Goal: Task Accomplishment & Management: Complete application form

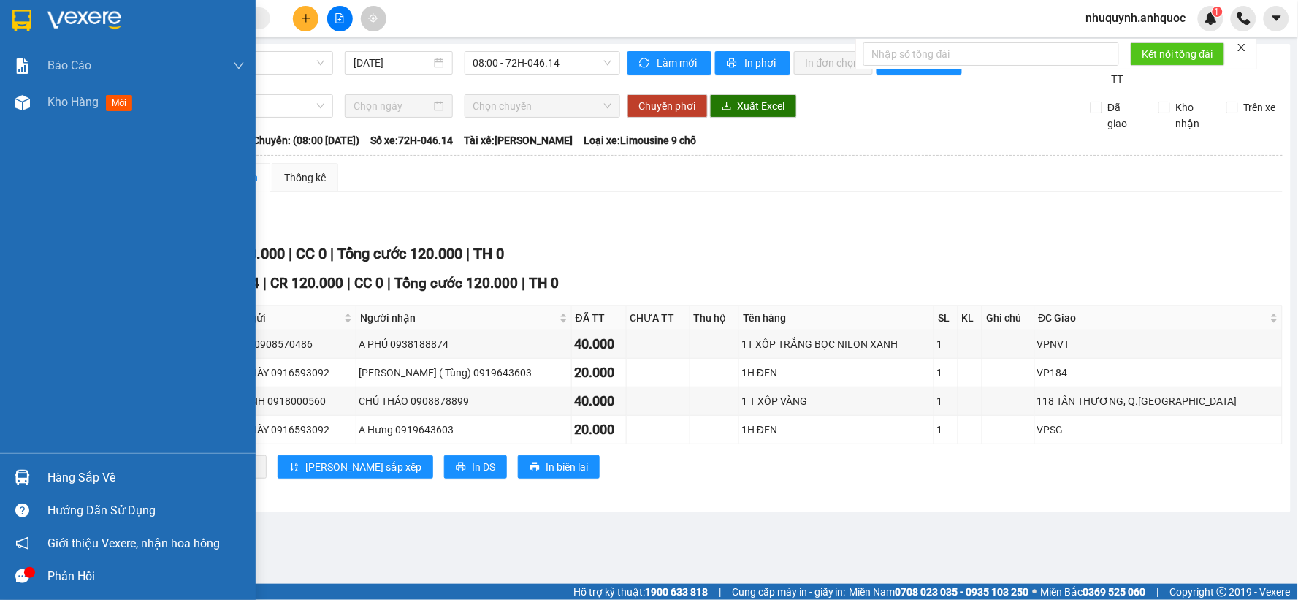
click at [69, 15] on img at bounding box center [84, 20] width 74 height 22
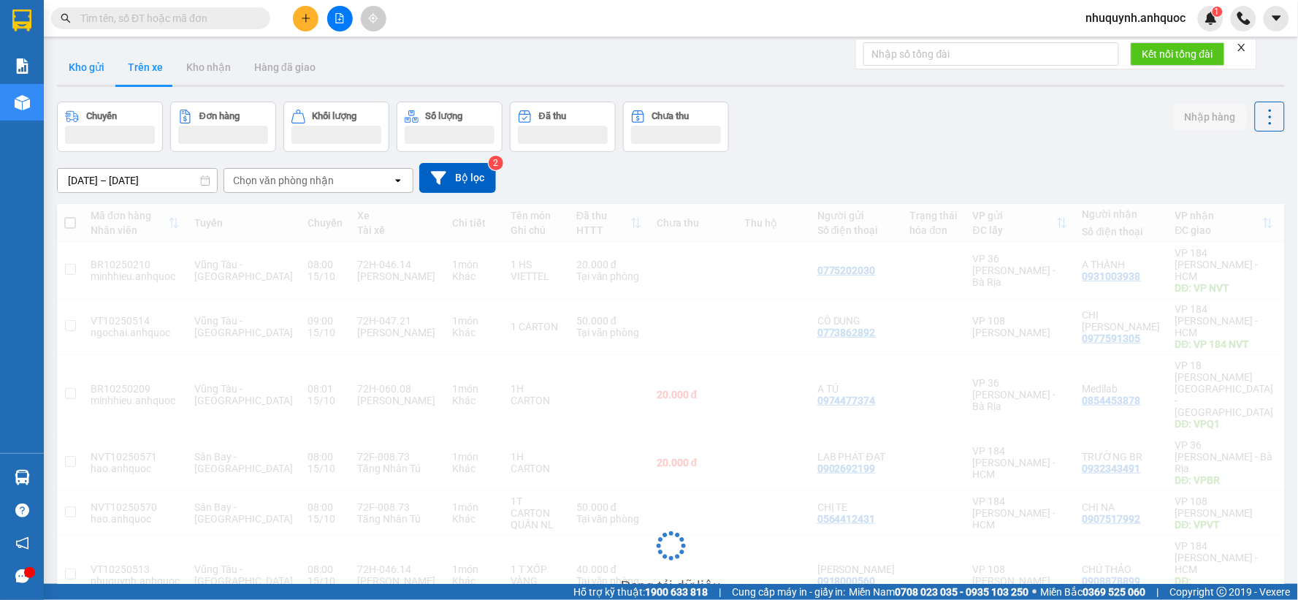
click at [76, 69] on button "Kho gửi" at bounding box center [86, 67] width 59 height 35
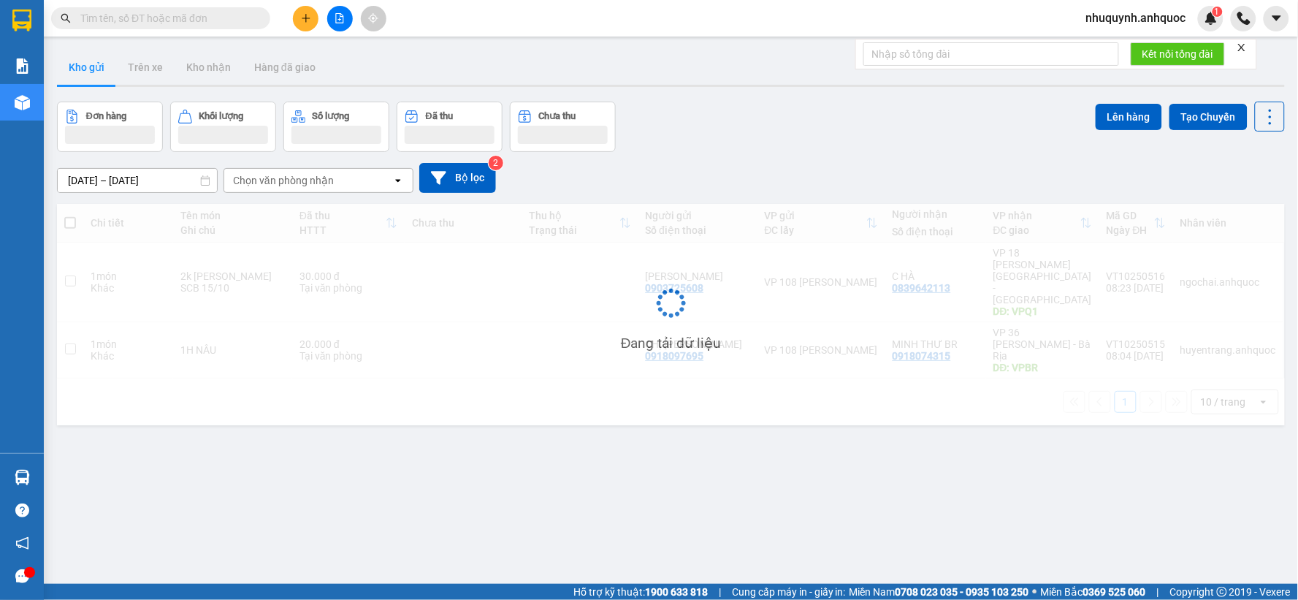
click at [77, 69] on button "Kho gửi" at bounding box center [86, 67] width 59 height 35
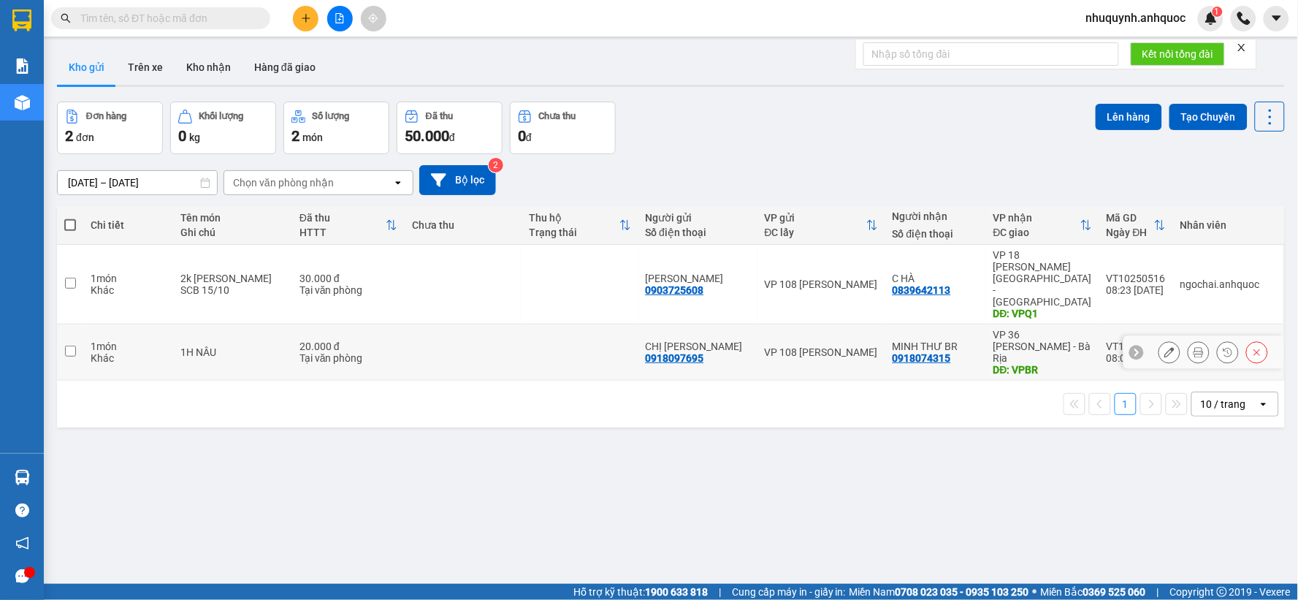
click at [494, 324] on td at bounding box center [463, 352] width 117 height 56
checkbox input "true"
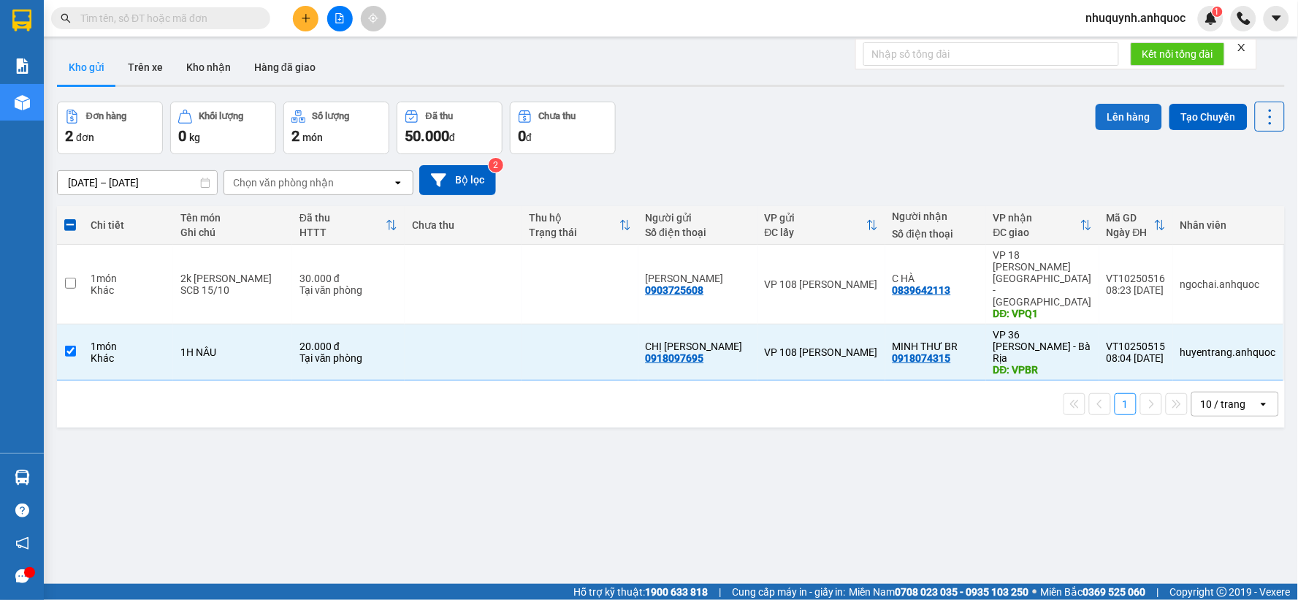
click at [1100, 115] on button "Lên hàng" at bounding box center [1128, 117] width 66 height 26
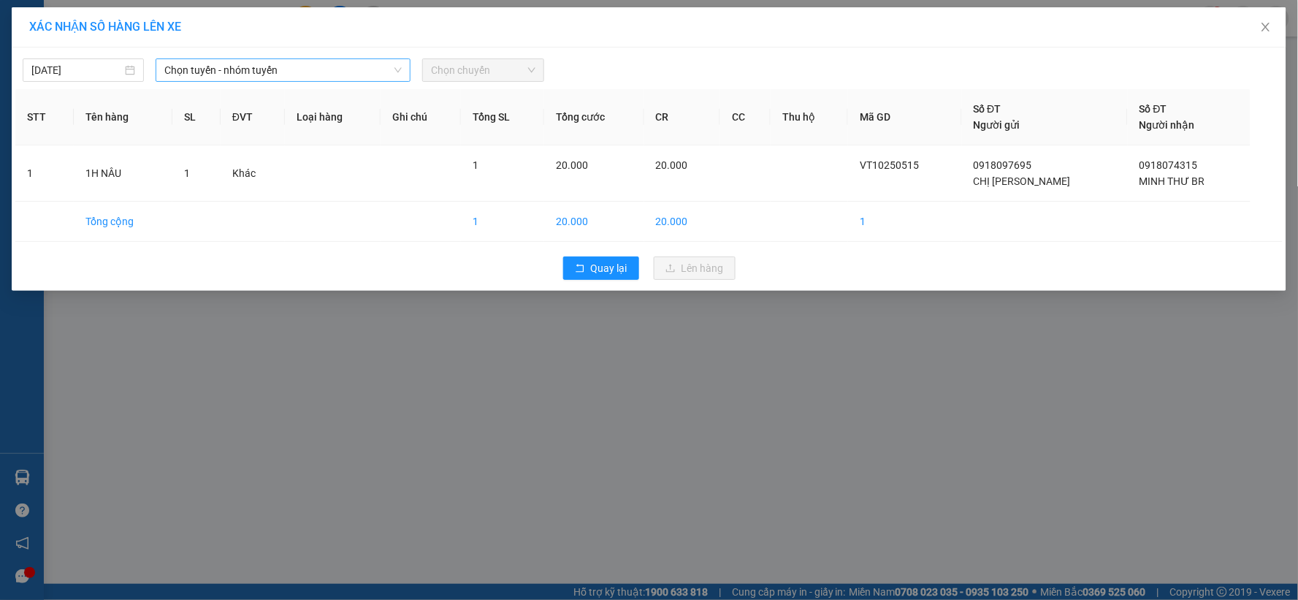
click at [325, 59] on span "Chọn tuyến - nhóm tuyến" at bounding box center [282, 70] width 237 height 22
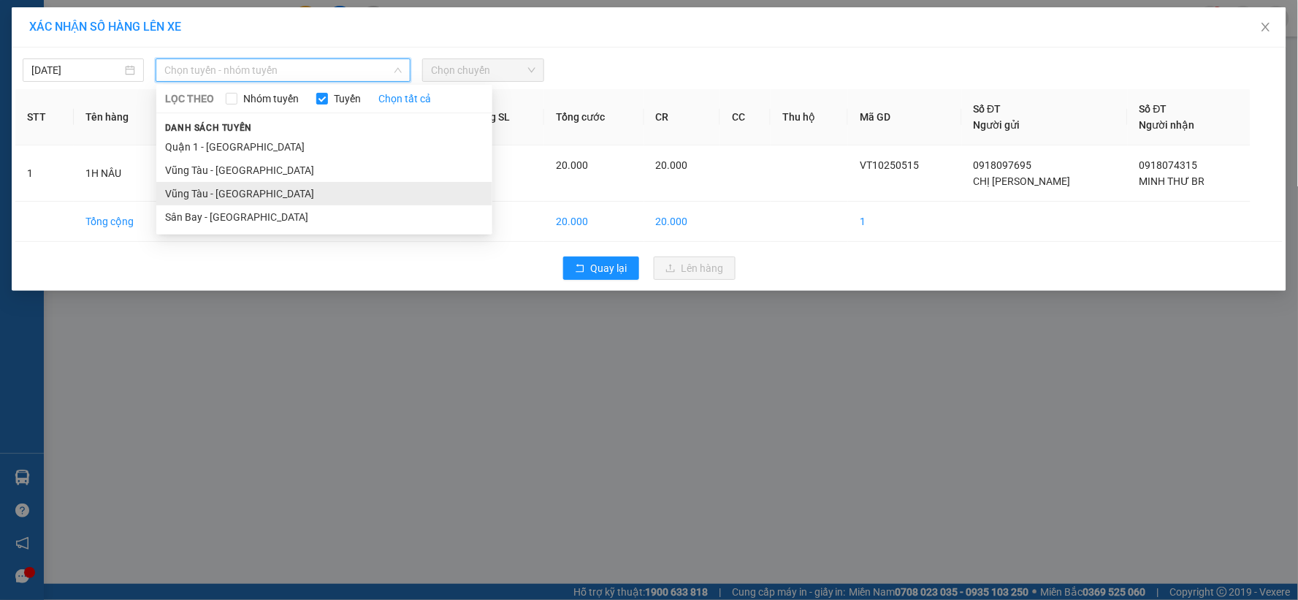
click at [243, 190] on li "Vũng Tàu - [GEOGRAPHIC_DATA]" at bounding box center [324, 193] width 336 height 23
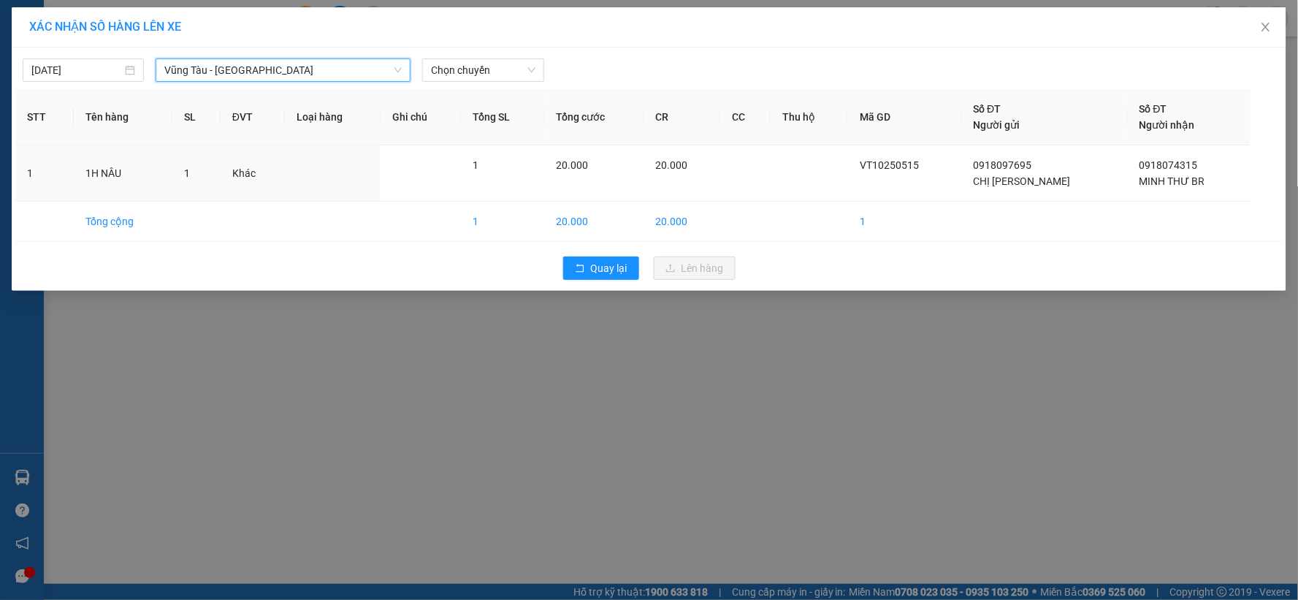
click at [497, 54] on div "[DATE] [GEOGRAPHIC_DATA] - [GEOGRAPHIC_DATA] [GEOGRAPHIC_DATA] - [GEOGRAPHIC_DA…" at bounding box center [648, 66] width 1267 height 31
click at [491, 63] on span "Chọn chuyến" at bounding box center [483, 70] width 104 height 22
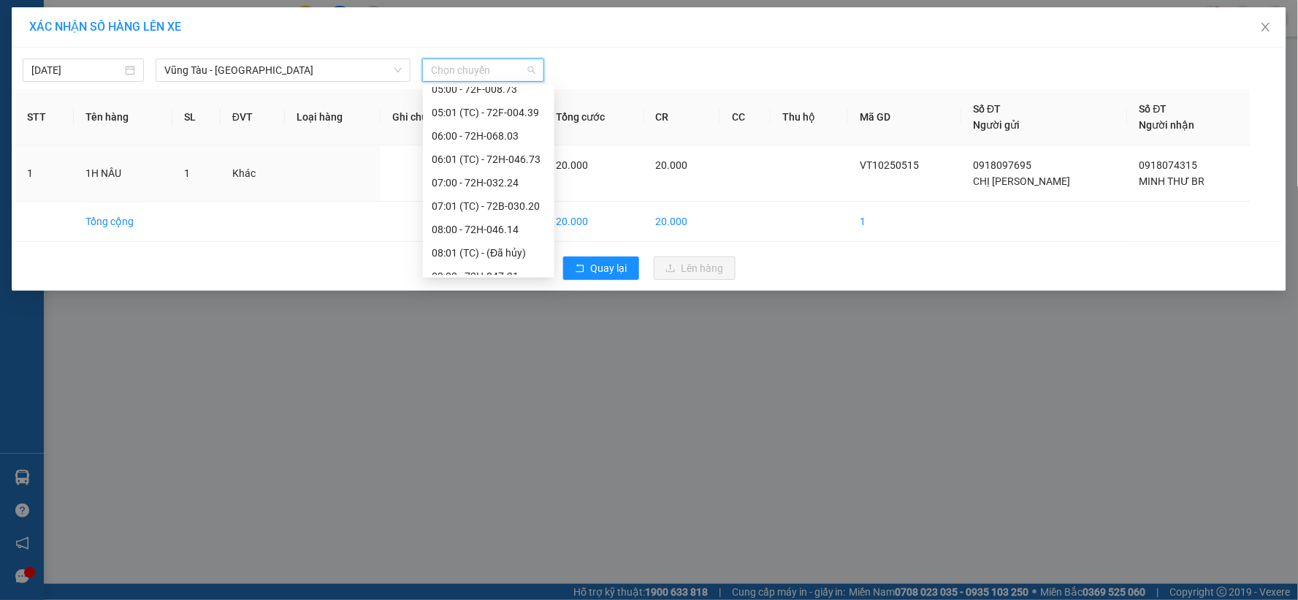
scroll to position [162, 0]
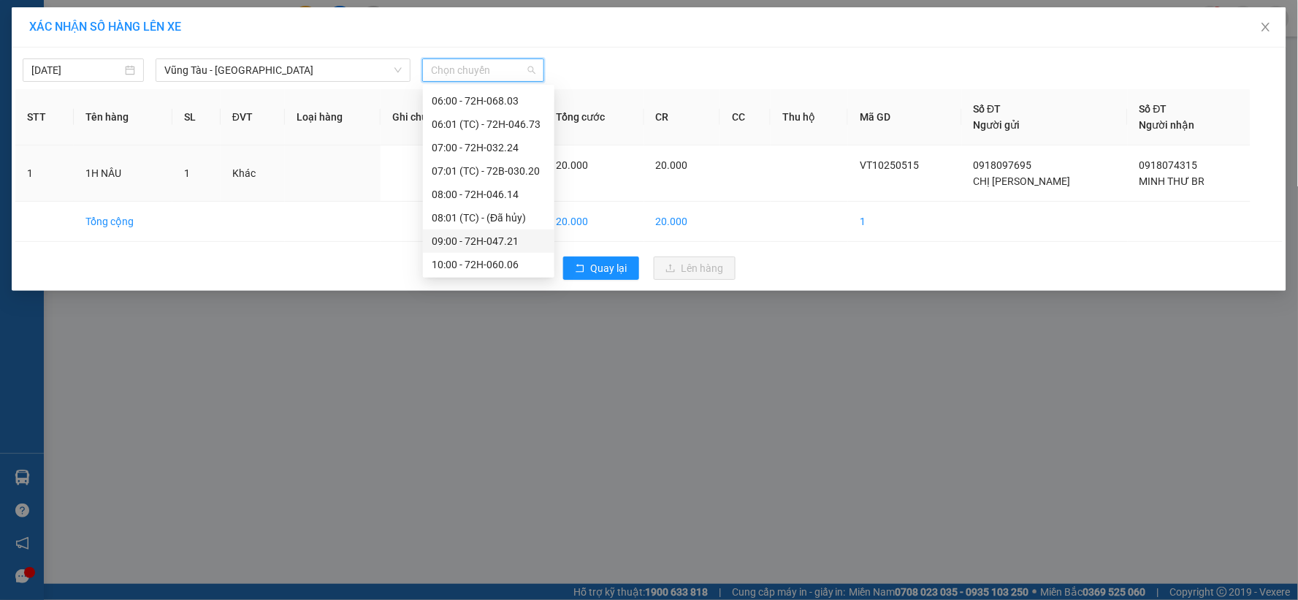
click at [460, 238] on div "09:00 - 72H-047.21" at bounding box center [489, 241] width 114 height 16
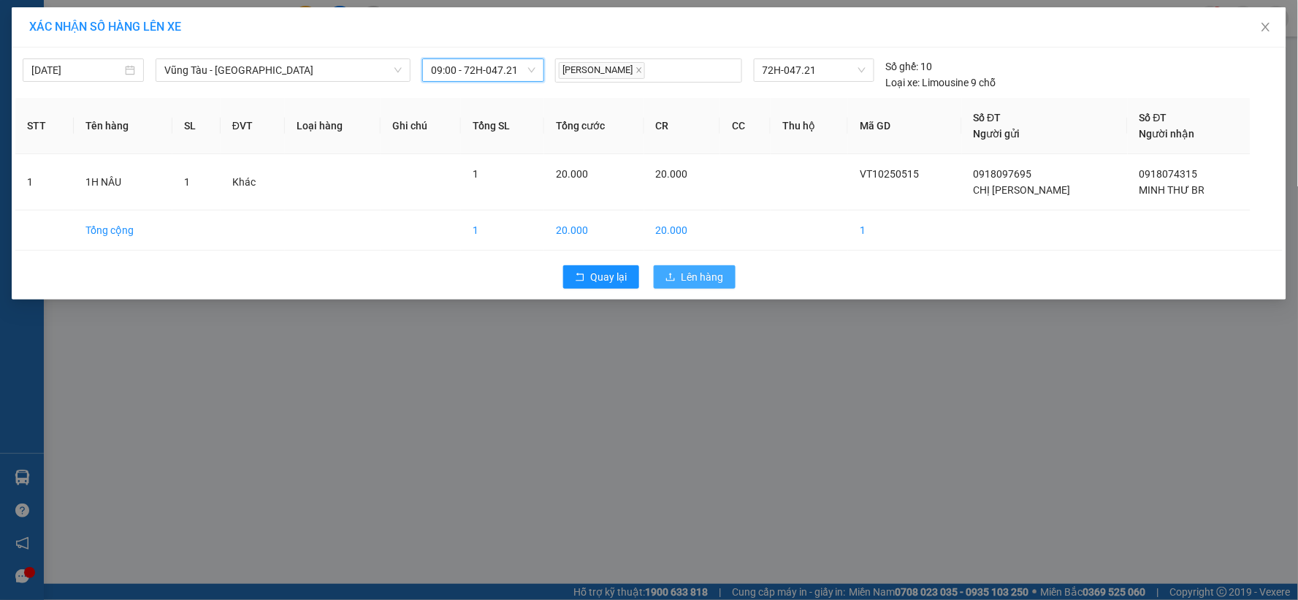
click at [705, 279] on span "Lên hàng" at bounding box center [702, 277] width 42 height 16
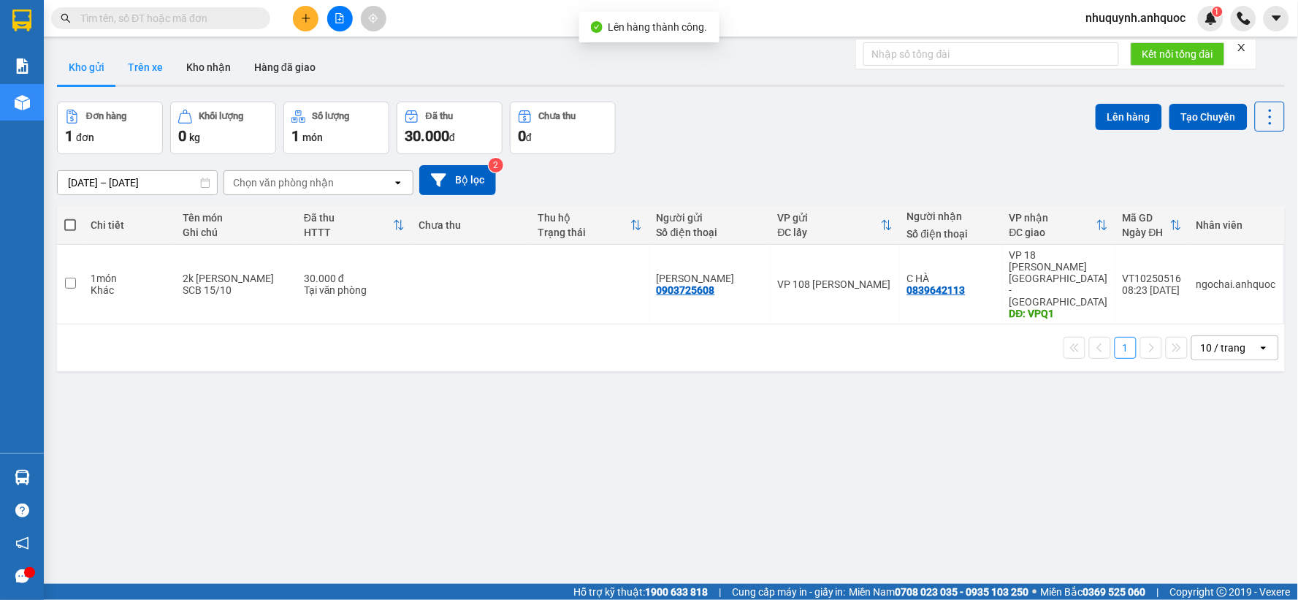
click at [148, 64] on button "Trên xe" at bounding box center [145, 67] width 58 height 35
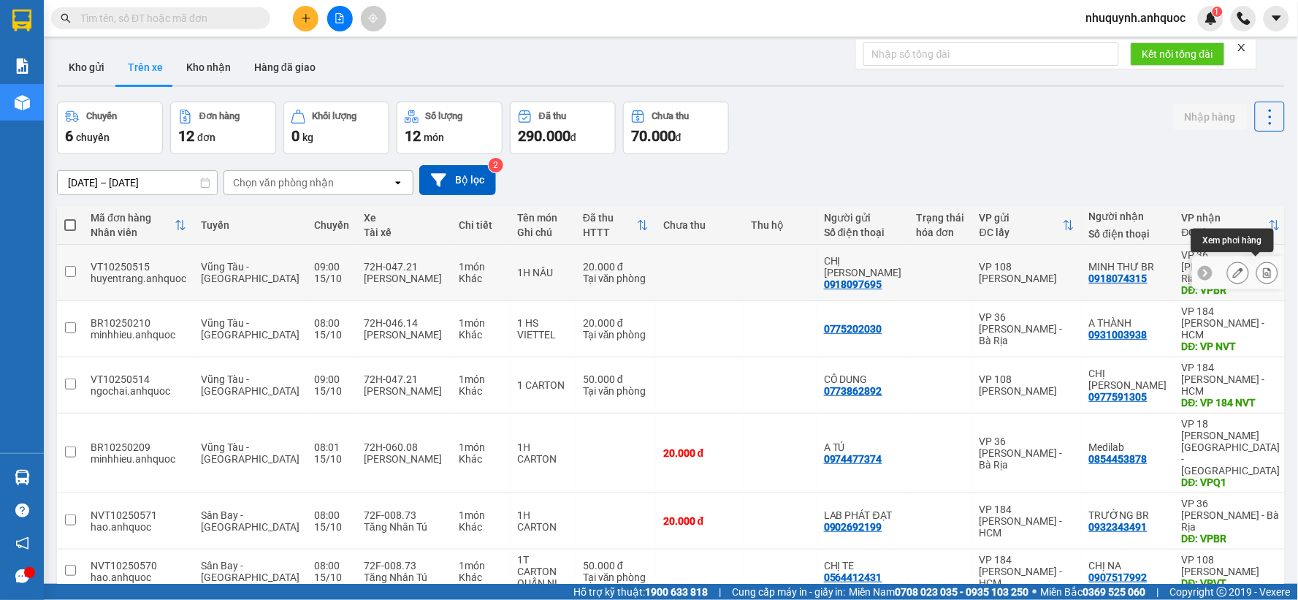
click at [1262, 268] on icon at bounding box center [1267, 272] width 10 height 10
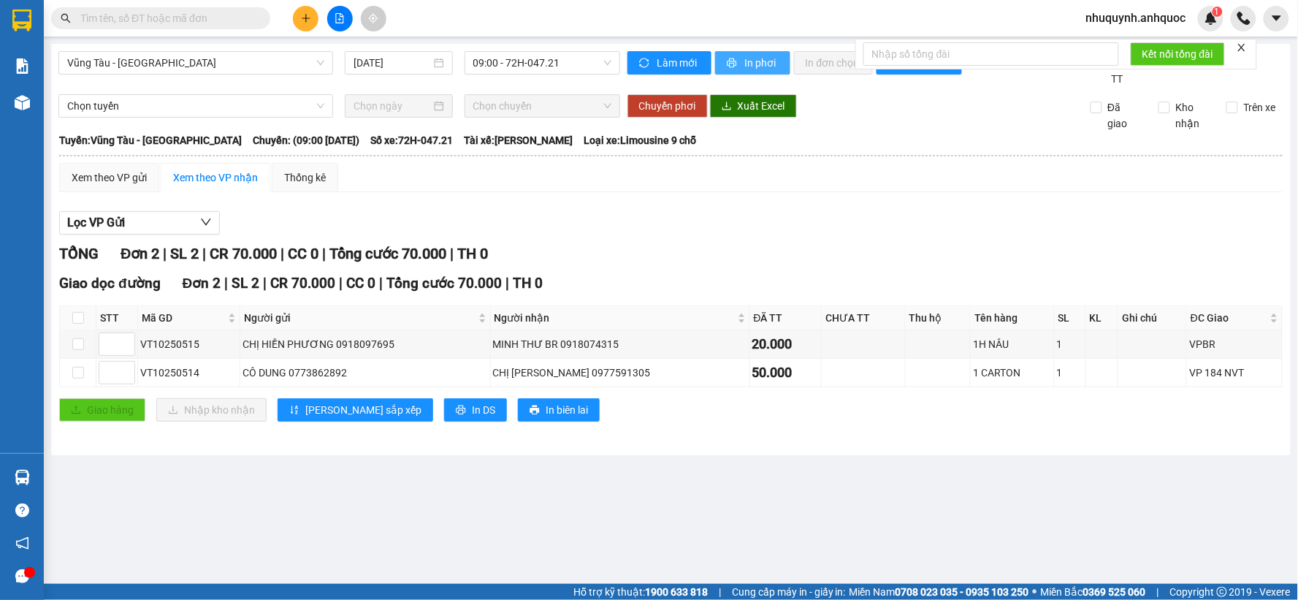
click at [763, 51] on button "In phơi" at bounding box center [752, 62] width 75 height 23
click at [756, 62] on span "In phơi" at bounding box center [762, 63] width 34 height 16
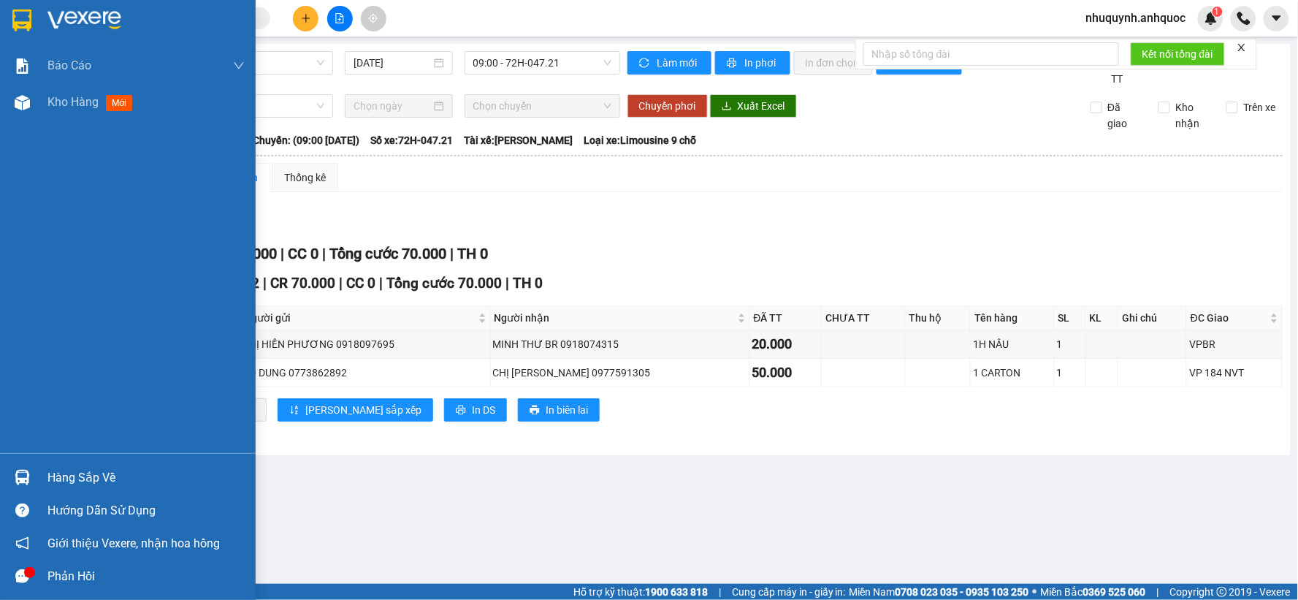
click at [53, 13] on img at bounding box center [84, 20] width 74 height 22
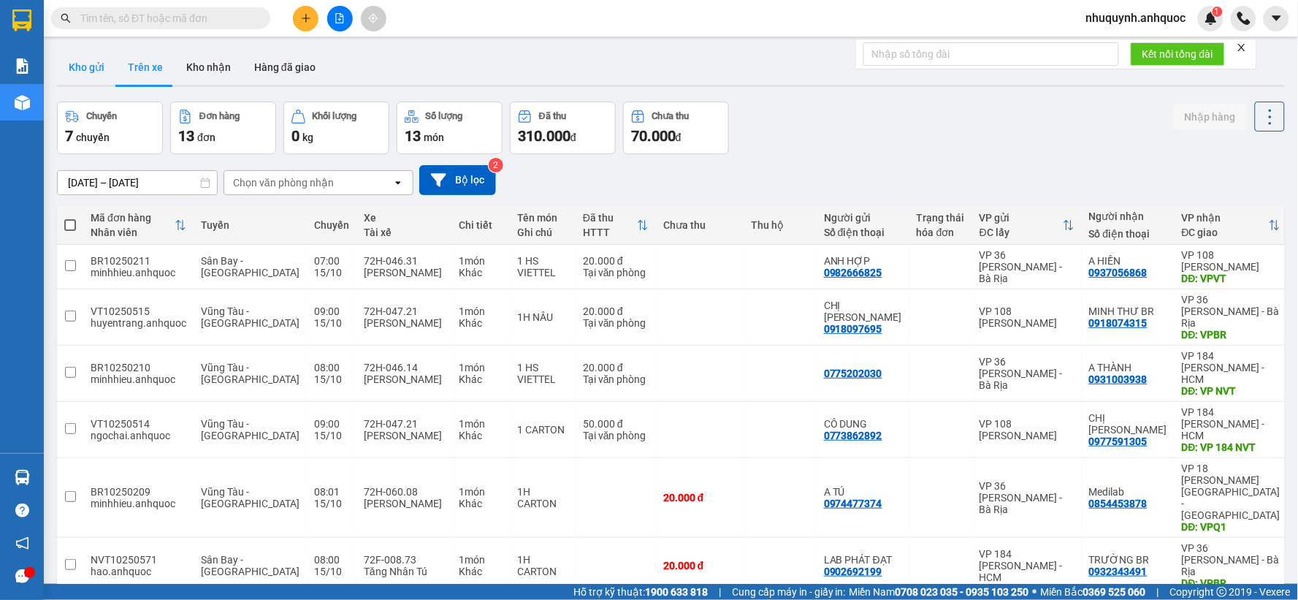
click at [93, 69] on button "Kho gửi" at bounding box center [86, 67] width 59 height 35
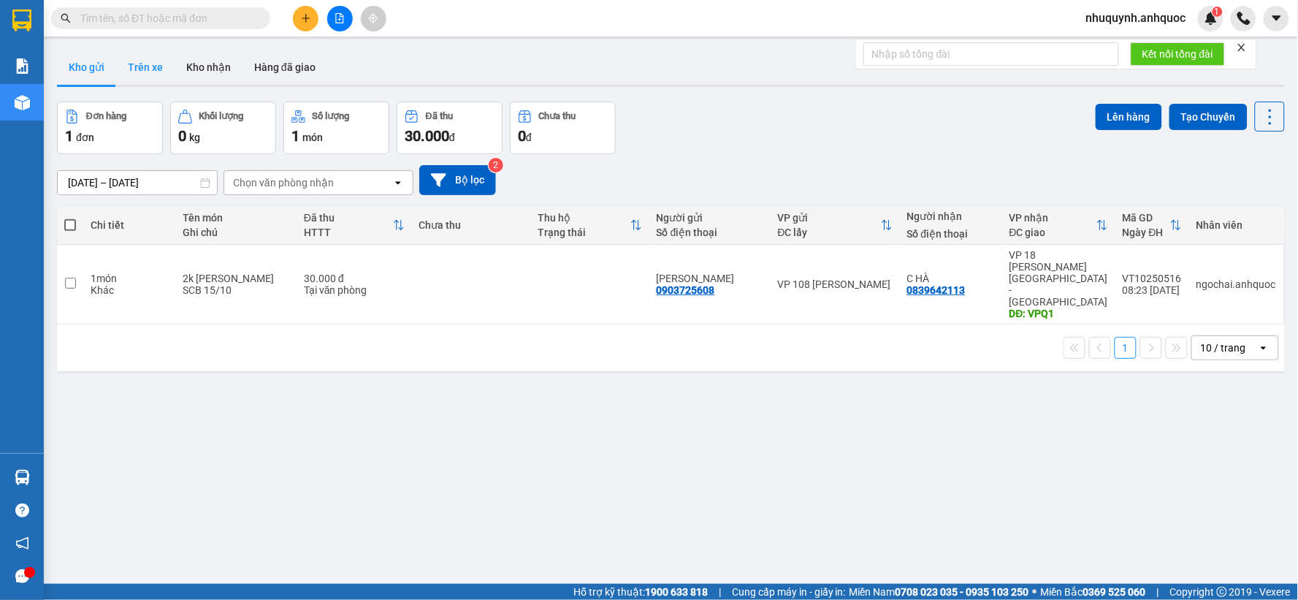
click at [143, 68] on button "Trên xe" at bounding box center [145, 67] width 58 height 35
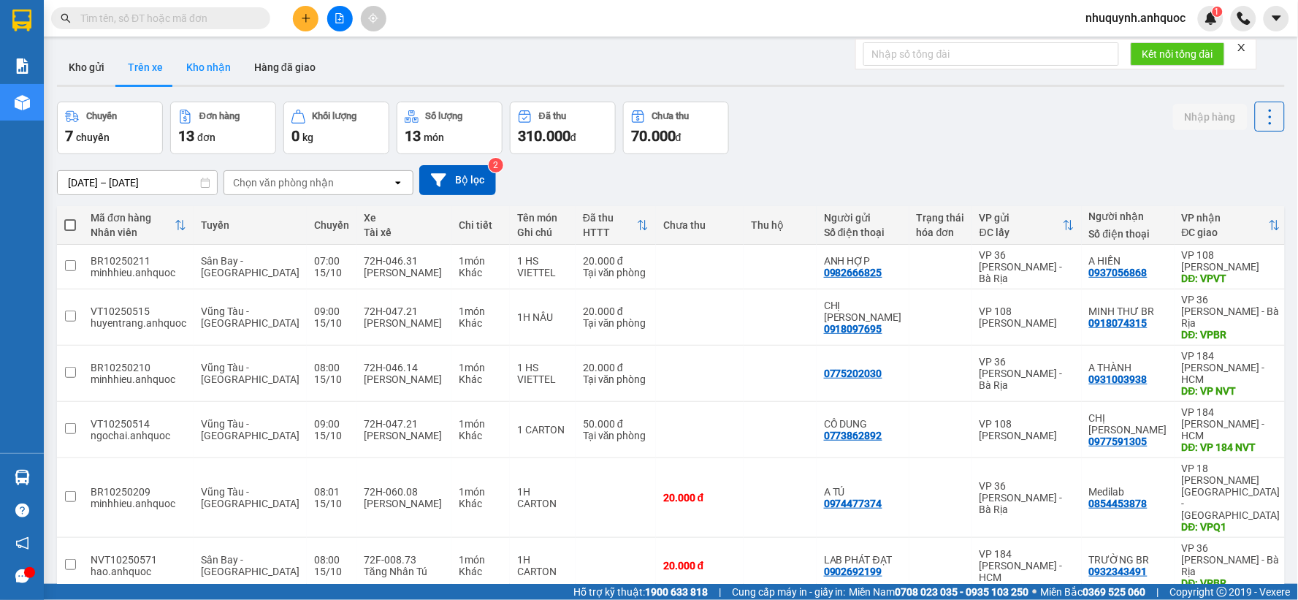
click at [213, 73] on button "Kho nhận" at bounding box center [209, 67] width 68 height 35
type input "[DATE] – [DATE]"
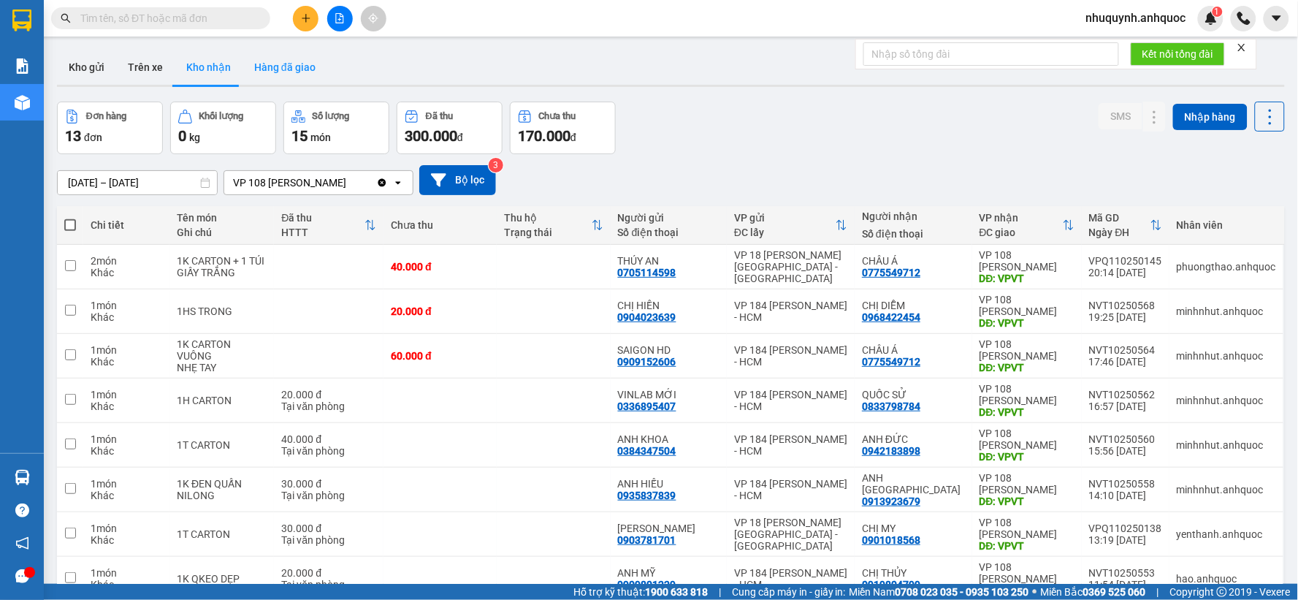
click at [265, 62] on button "Hàng đã giao" at bounding box center [284, 67] width 85 height 35
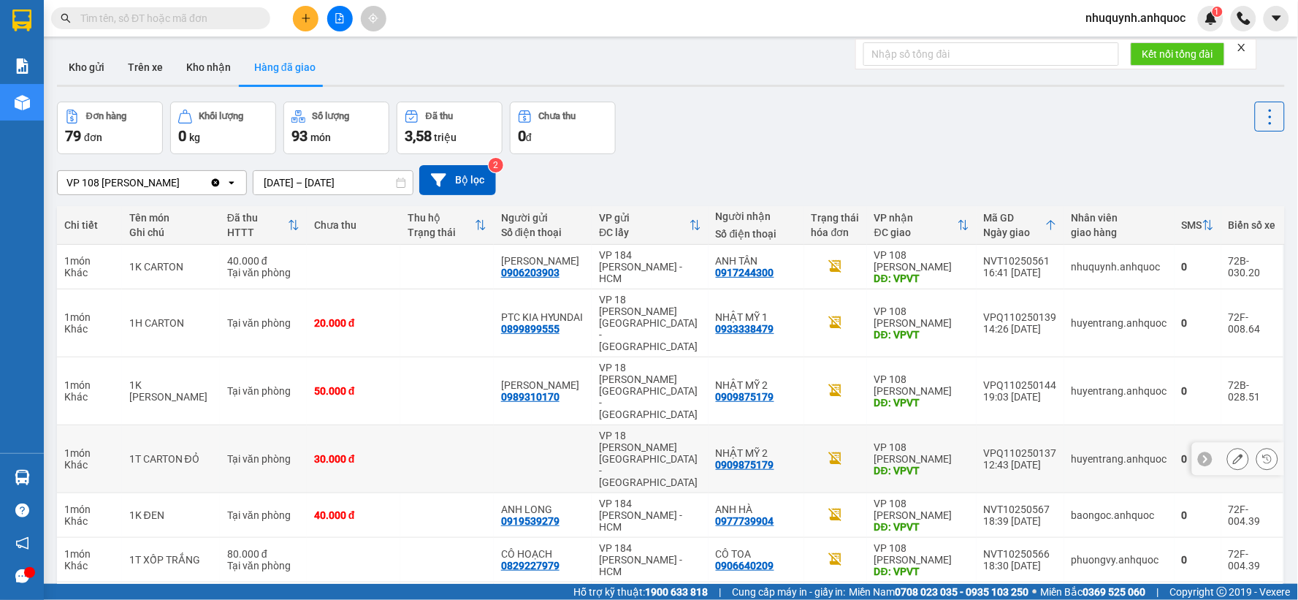
click at [1200, 453] on icon at bounding box center [1205, 458] width 10 height 10
click at [204, 58] on button "Kho nhận" at bounding box center [209, 67] width 68 height 35
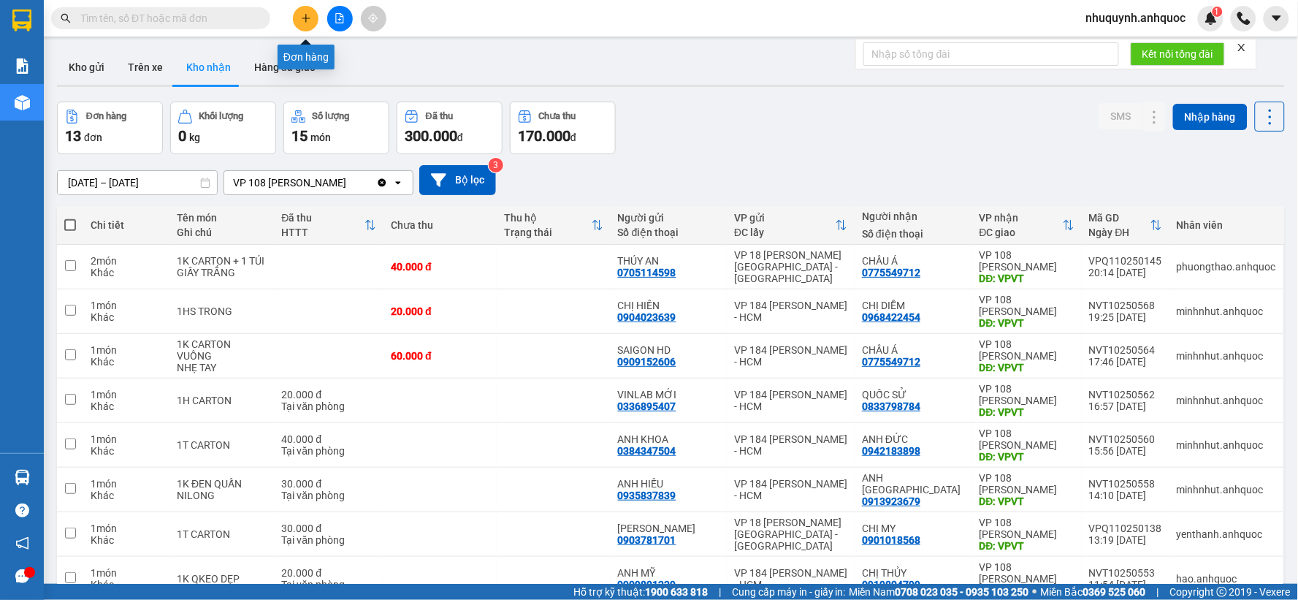
click at [305, 23] on button at bounding box center [306, 19] width 26 height 26
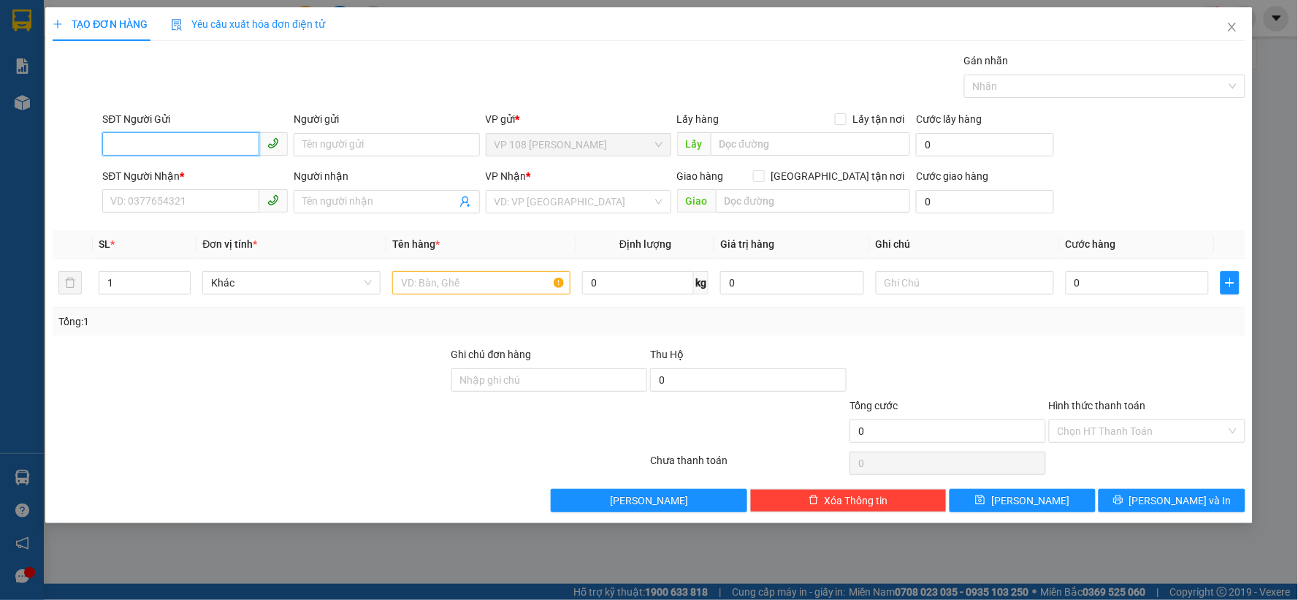
click at [179, 135] on input "SĐT Người Gửi" at bounding box center [180, 143] width 157 height 23
click at [639, 207] on input "search" at bounding box center [573, 202] width 158 height 22
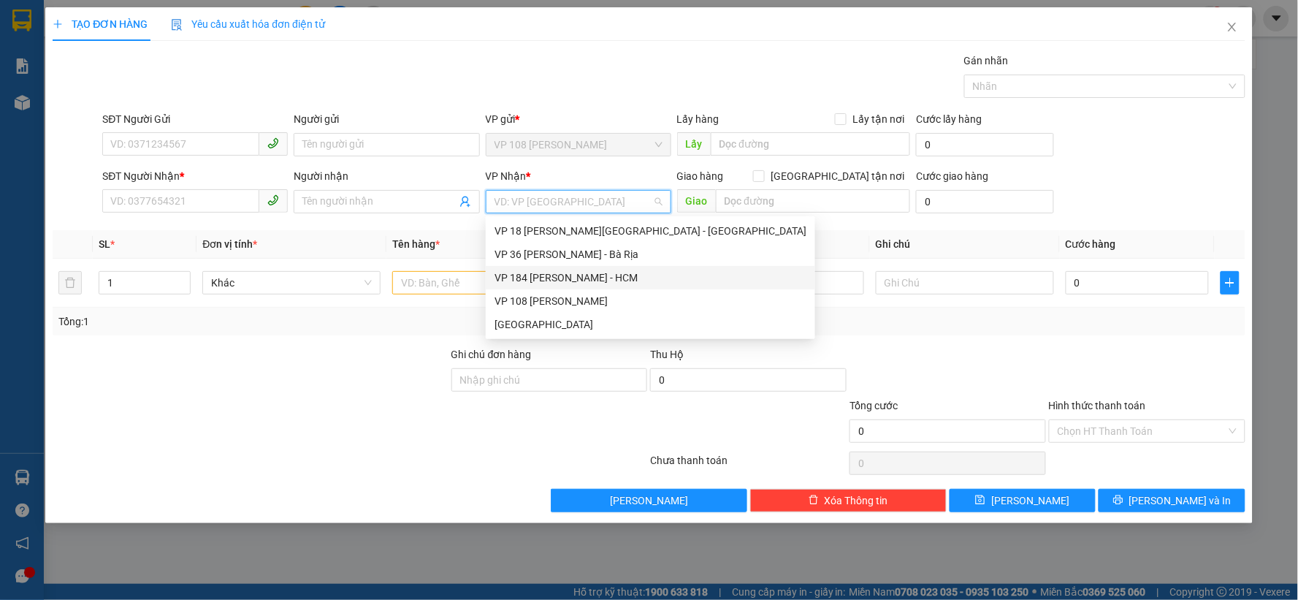
click at [556, 272] on div "VP 184 [PERSON_NAME] - HCM" at bounding box center [650, 277] width 312 height 16
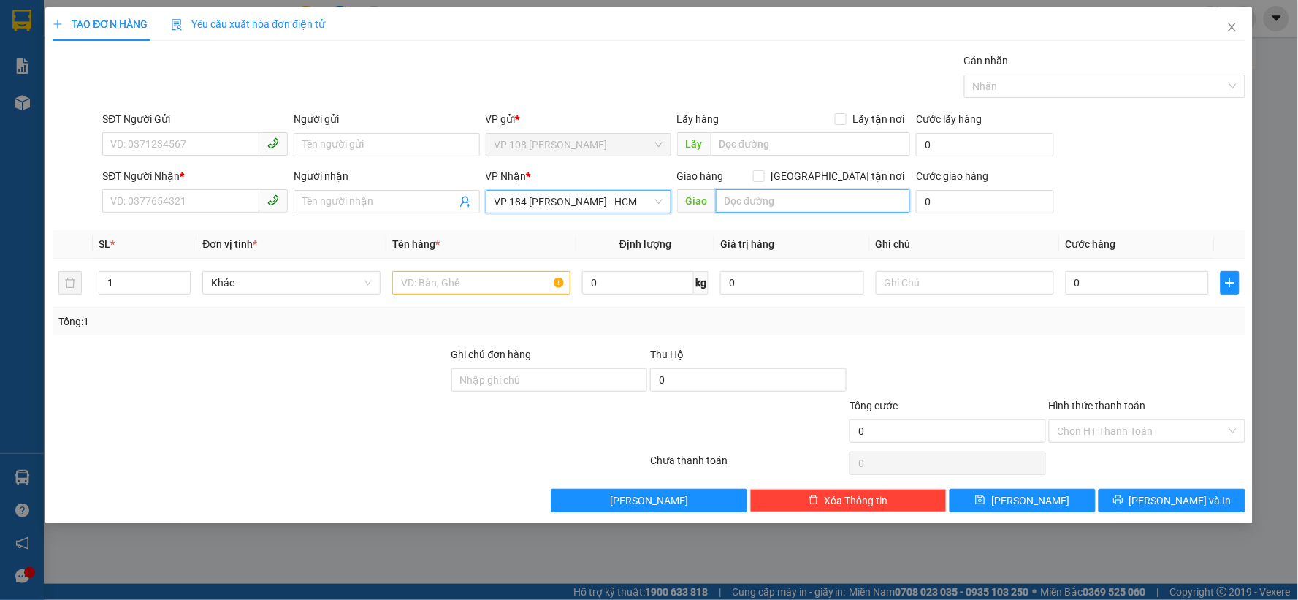
click at [779, 197] on input "text" at bounding box center [813, 200] width 195 height 23
type input "B"
type input "VP184"
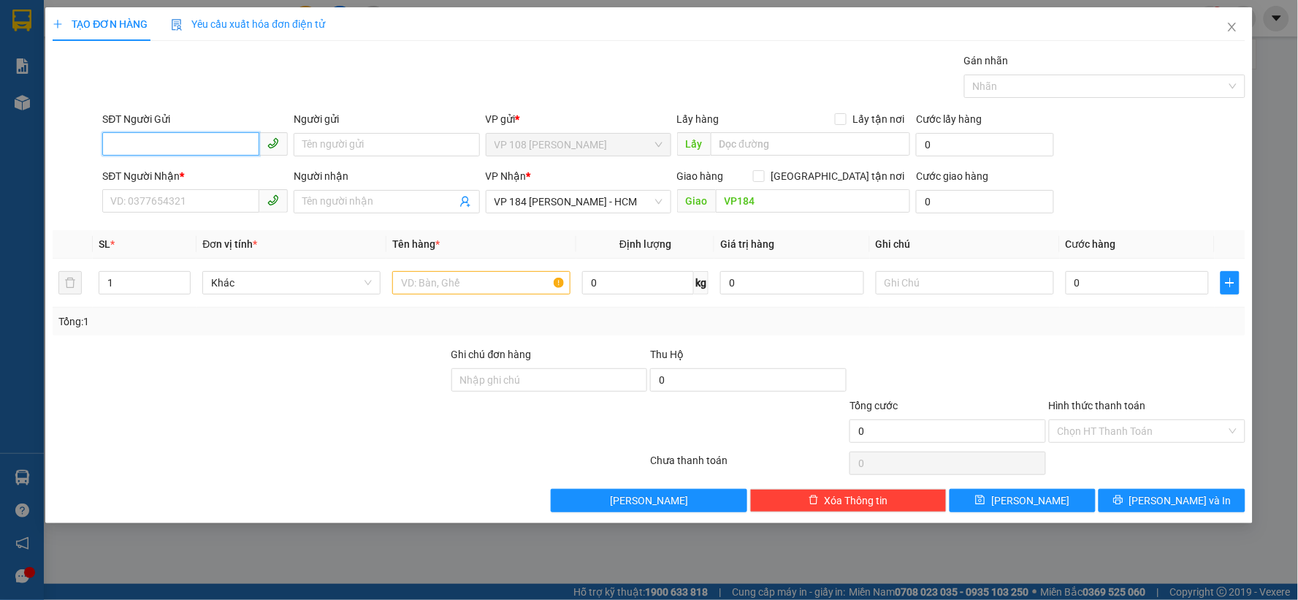
click at [234, 143] on input "SĐT Người Gửi" at bounding box center [180, 143] width 157 height 23
type input "0989704212"
click at [209, 198] on input "SĐT Người Nhận *" at bounding box center [180, 200] width 157 height 23
type input "0918144598"
click at [296, 382] on div at bounding box center [250, 371] width 399 height 51
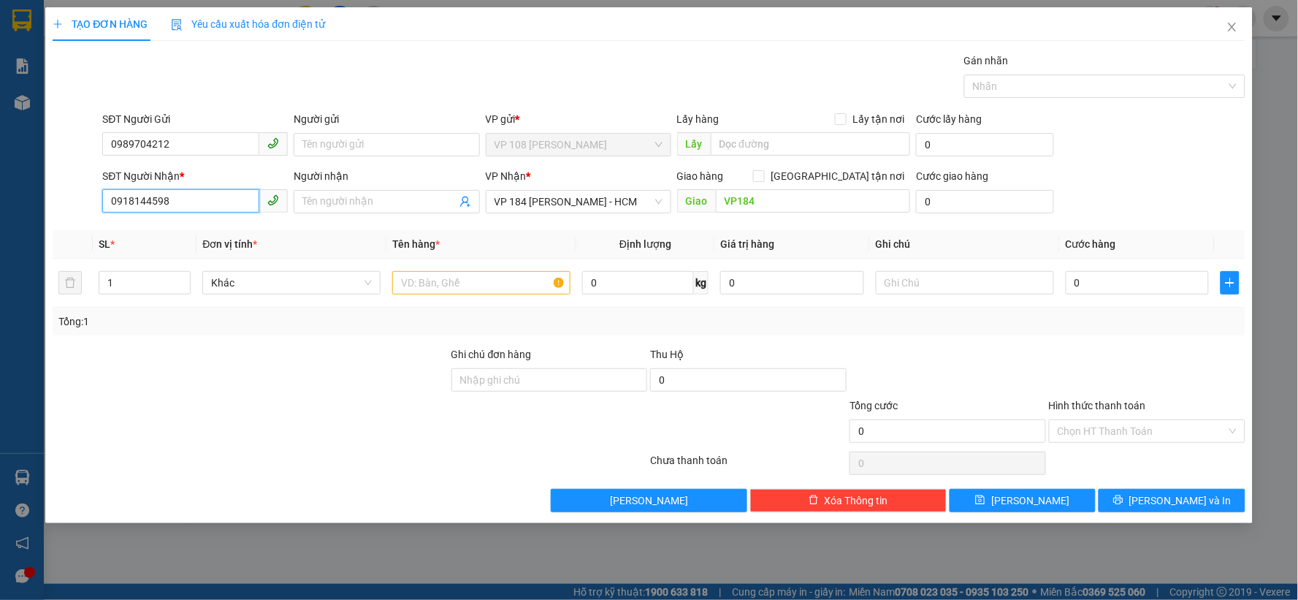
click at [192, 197] on input "0918144598" at bounding box center [180, 200] width 157 height 23
click at [325, 386] on div at bounding box center [250, 371] width 399 height 51
click at [481, 286] on input "text" at bounding box center [481, 282] width 178 height 23
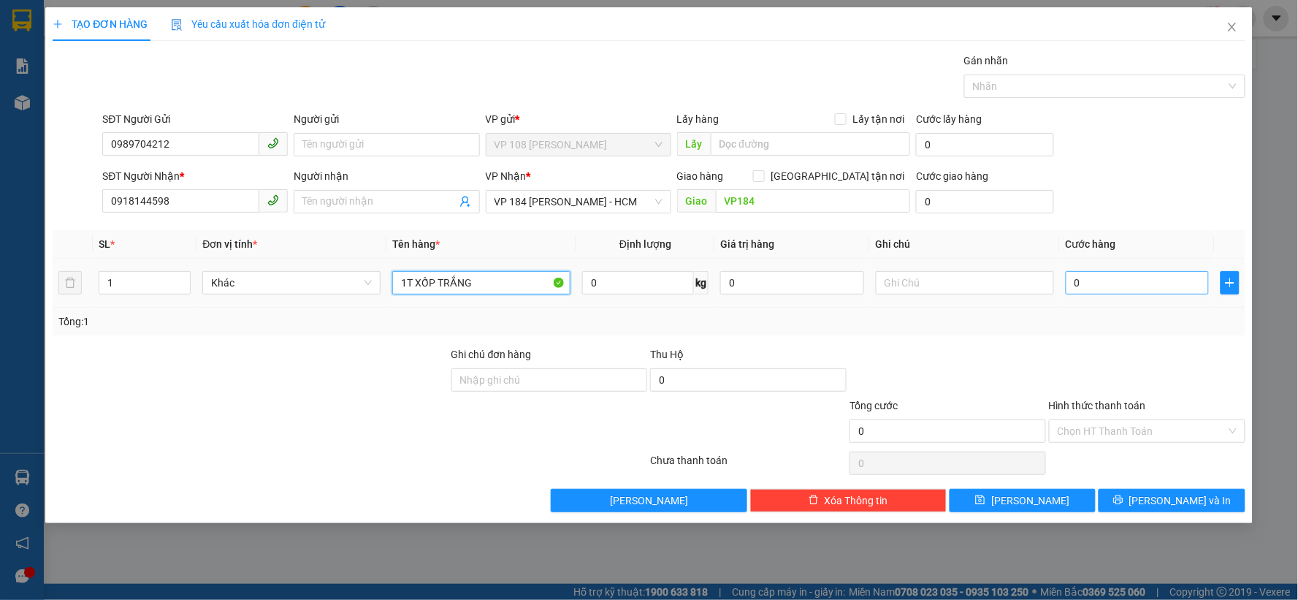
type input "1T XỐP TRẮNG"
click at [1140, 280] on input "0" at bounding box center [1137, 282] width 144 height 23
type input "4"
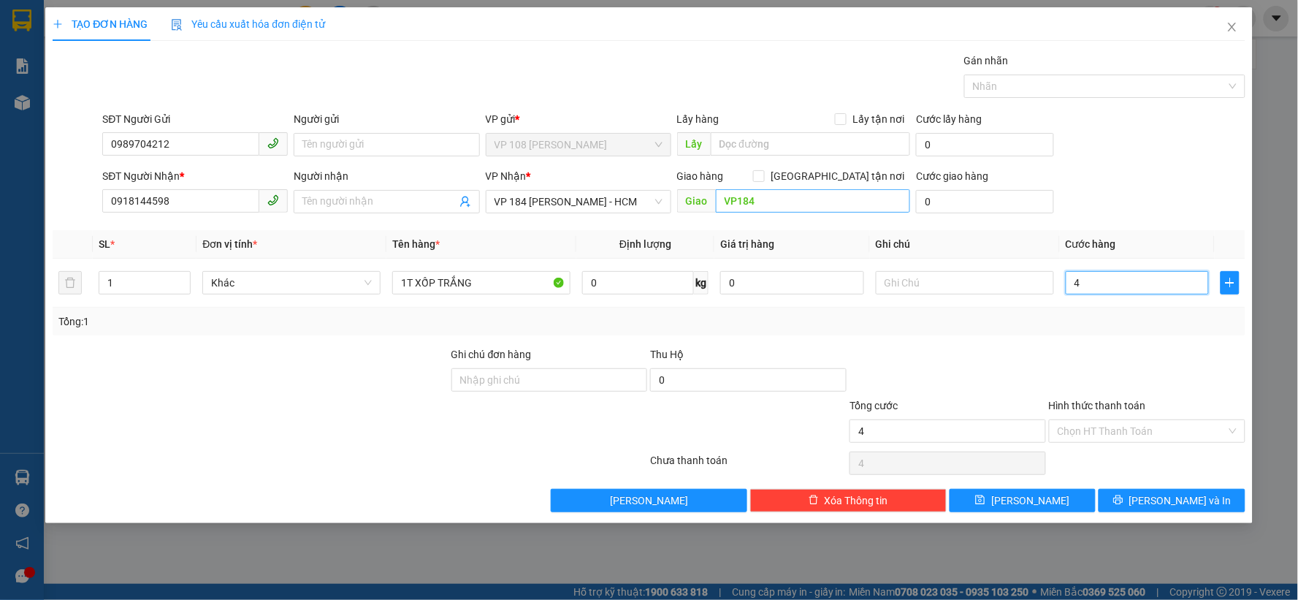
type input "40"
type input "400"
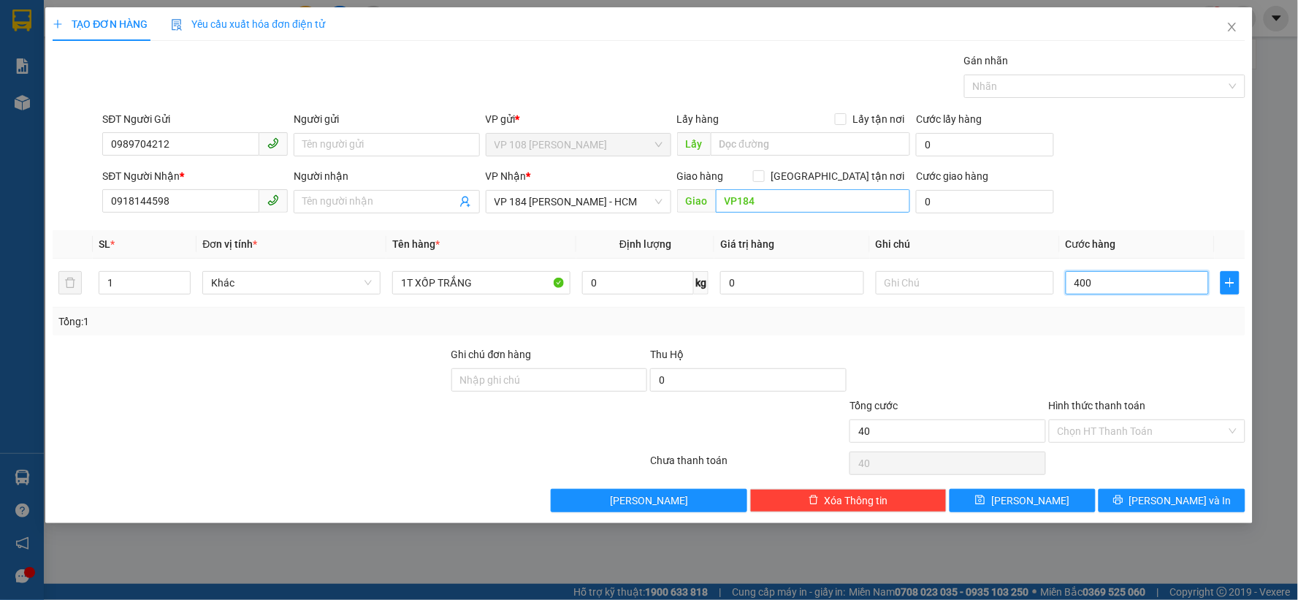
type input "400"
type input "4.000"
type input "40.000"
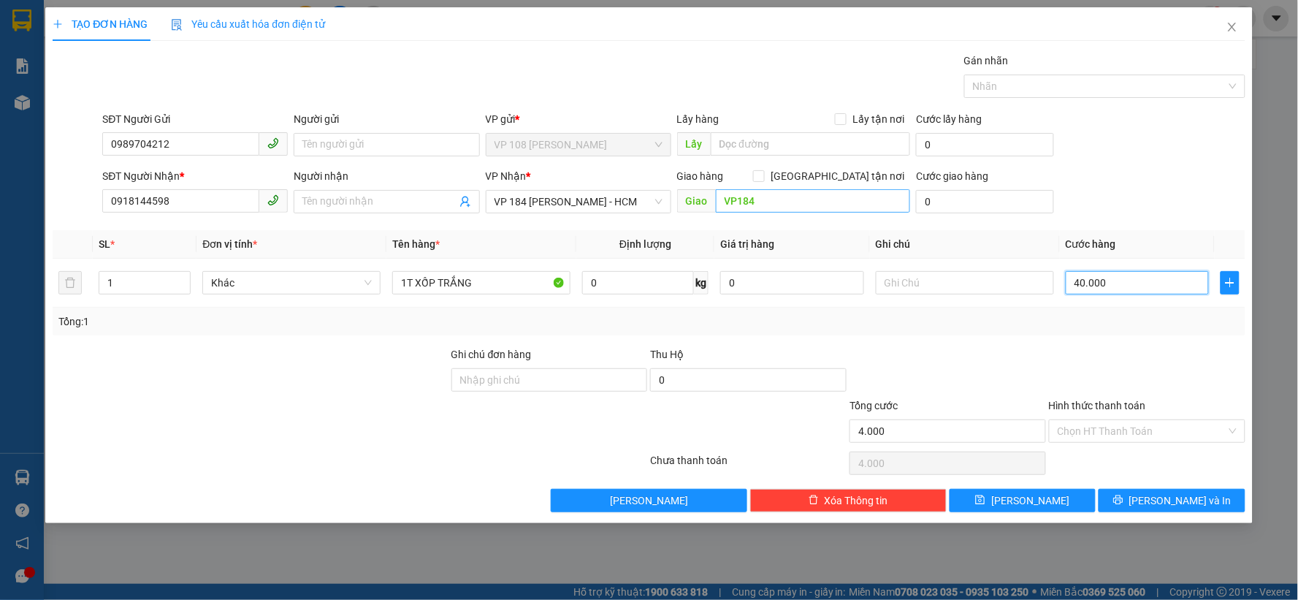
type input "40.000"
click at [1041, 375] on div at bounding box center [947, 371] width 199 height 51
click at [1188, 502] on span "[PERSON_NAME] và In" at bounding box center [1180, 500] width 102 height 16
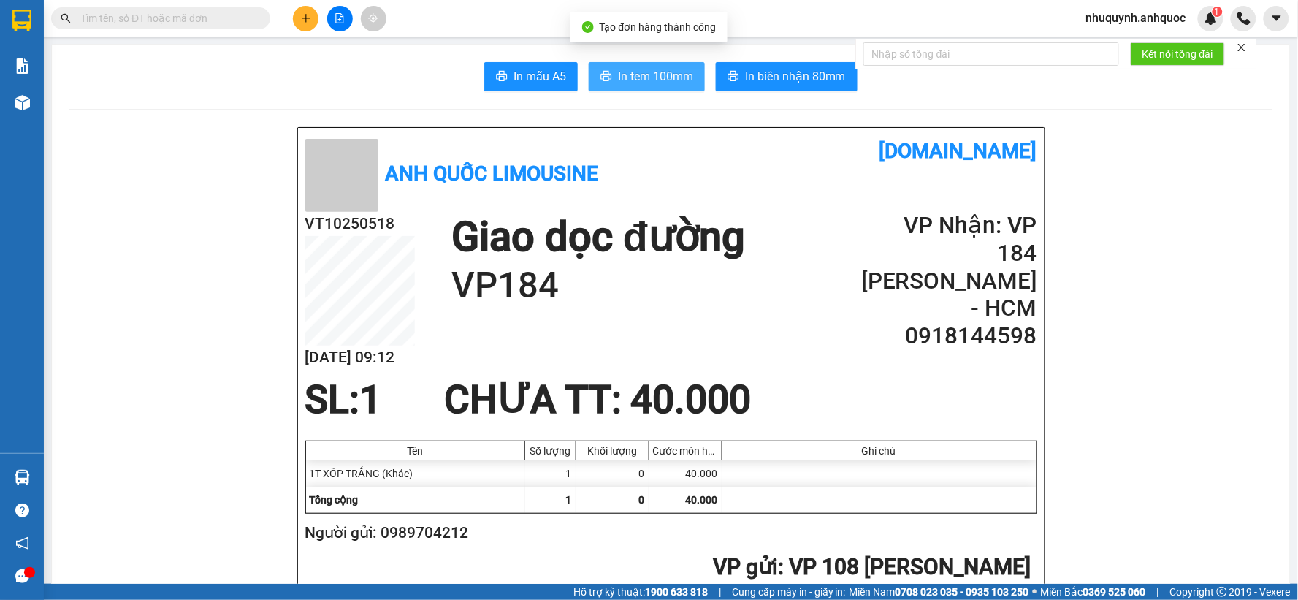
click at [654, 70] on span "In tem 100mm" at bounding box center [655, 76] width 75 height 18
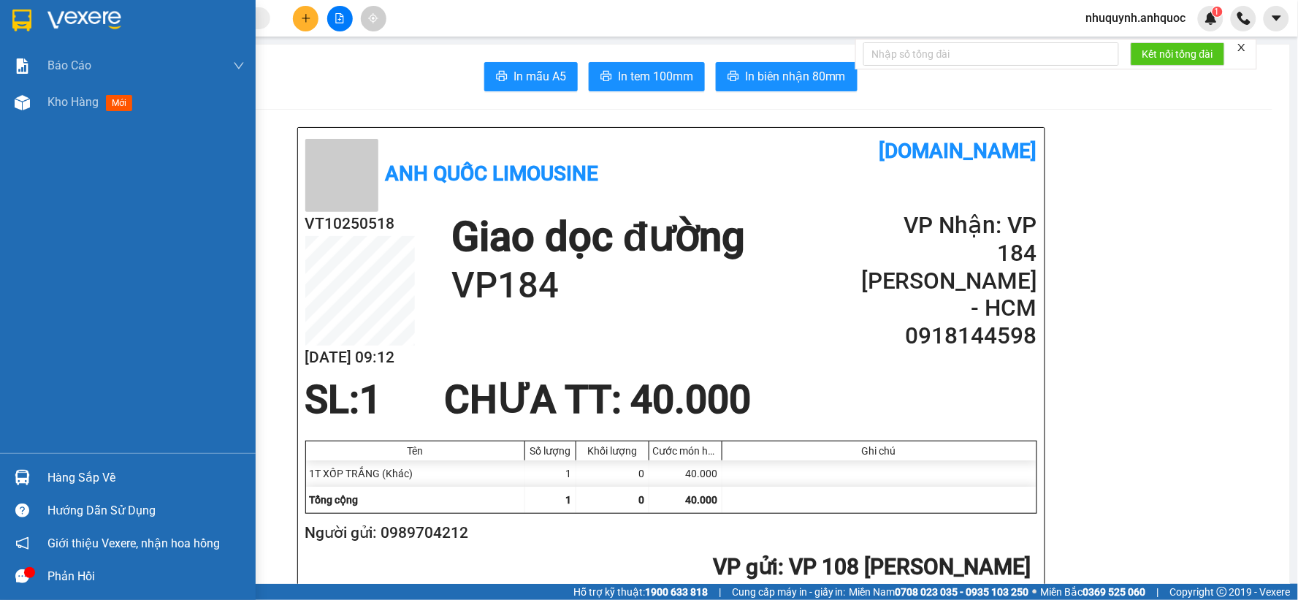
click at [41, 15] on div at bounding box center [128, 23] width 256 height 47
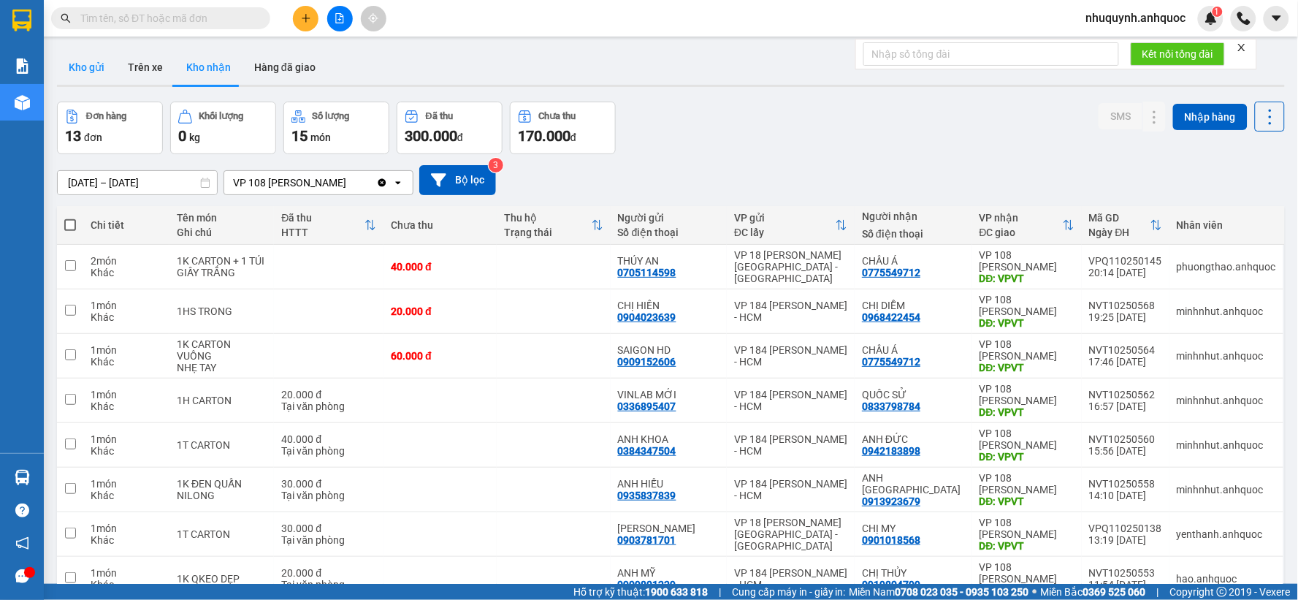
click at [76, 64] on button "Kho gửi" at bounding box center [86, 67] width 59 height 35
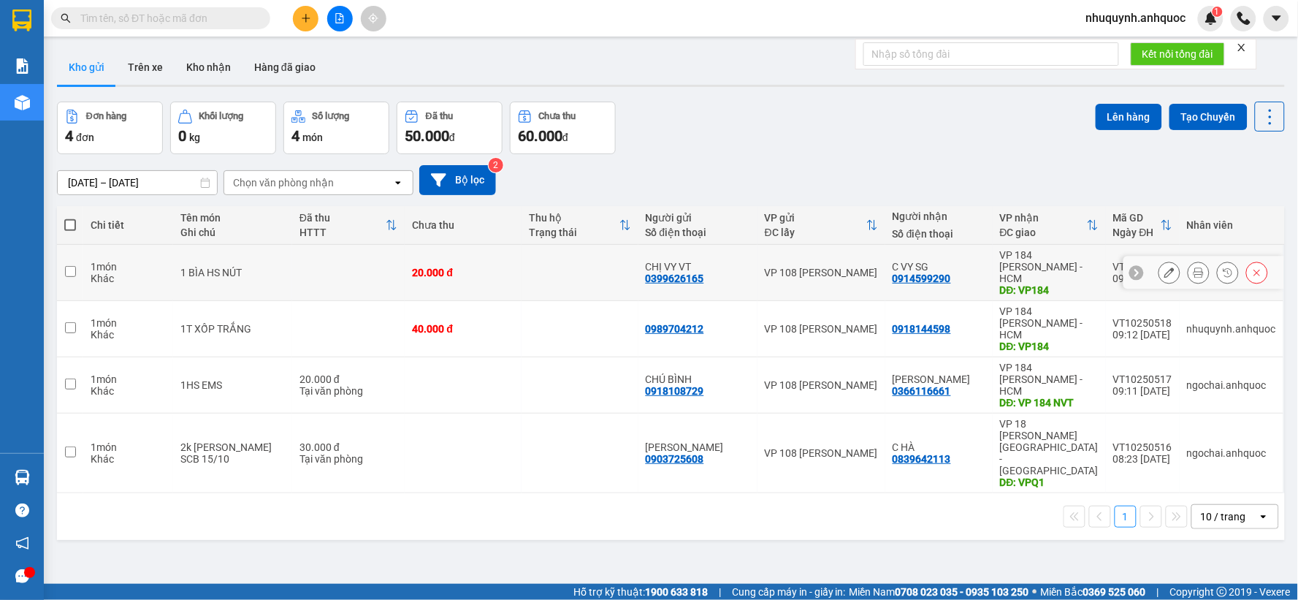
click at [545, 261] on td at bounding box center [579, 273] width 117 height 56
checkbox input "true"
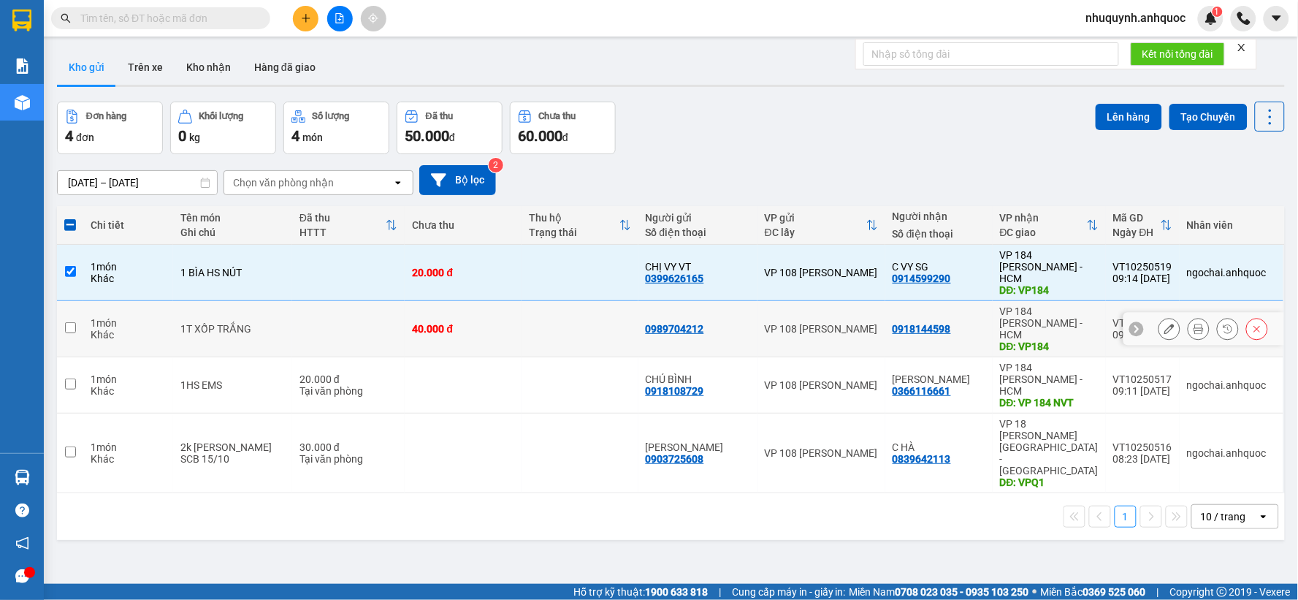
drag, startPoint x: 527, startPoint y: 310, endPoint x: 507, endPoint y: 337, distance: 33.9
click at [527, 310] on td at bounding box center [579, 329] width 117 height 56
checkbox input "true"
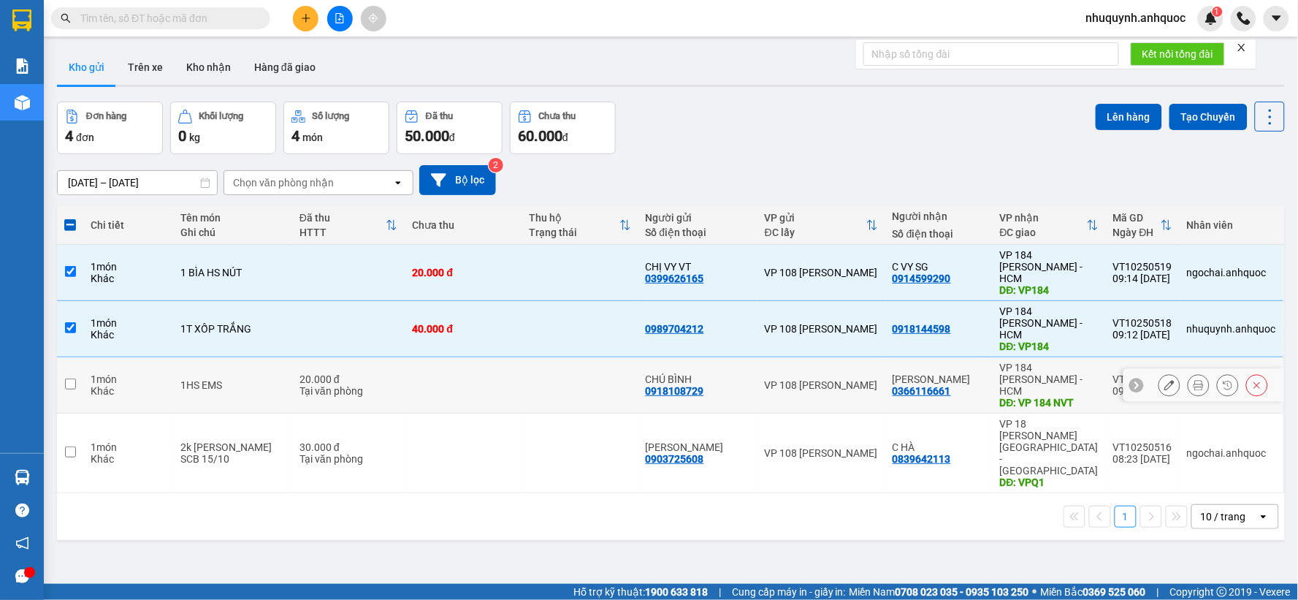
click at [494, 357] on td at bounding box center [463, 385] width 117 height 56
checkbox input "true"
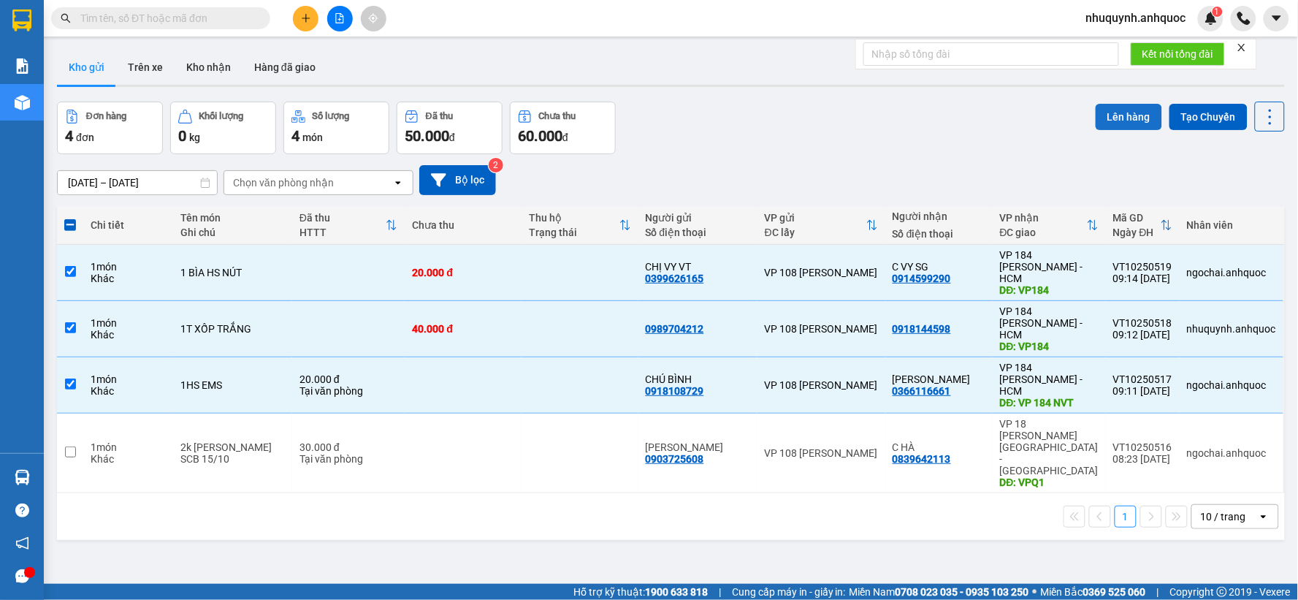
click at [1096, 119] on button "Lên hàng" at bounding box center [1128, 117] width 66 height 26
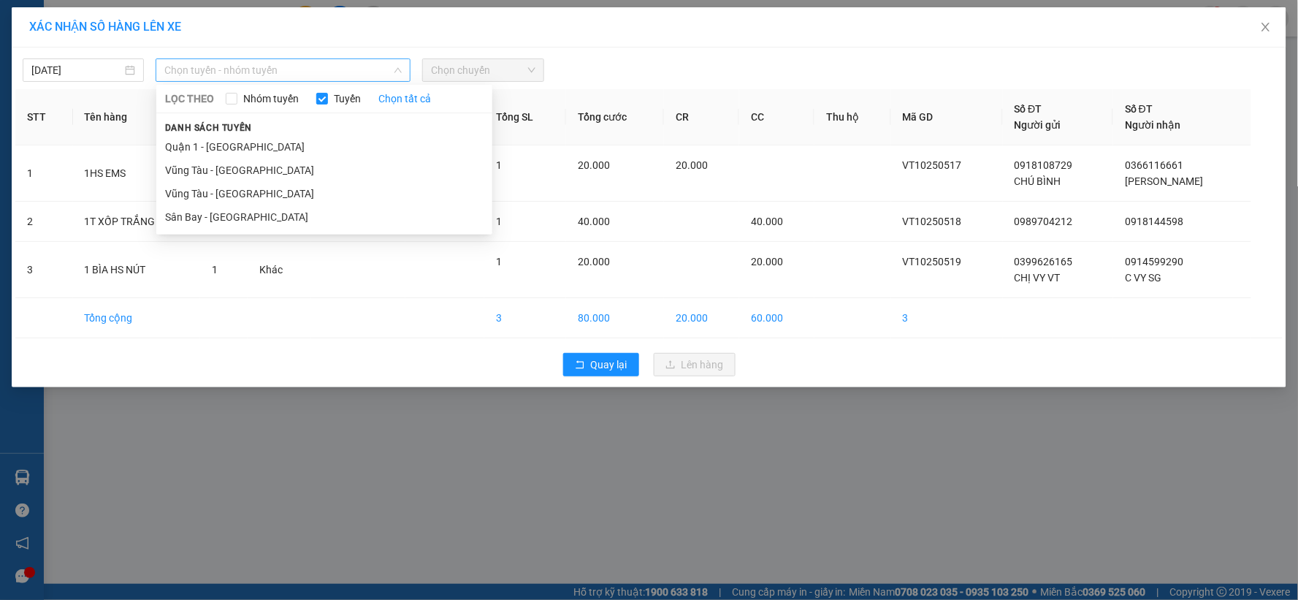
click at [348, 66] on span "Chọn tuyến - nhóm tuyến" at bounding box center [282, 70] width 237 height 22
click at [308, 192] on li "Vũng Tàu - [GEOGRAPHIC_DATA]" at bounding box center [324, 193] width 336 height 23
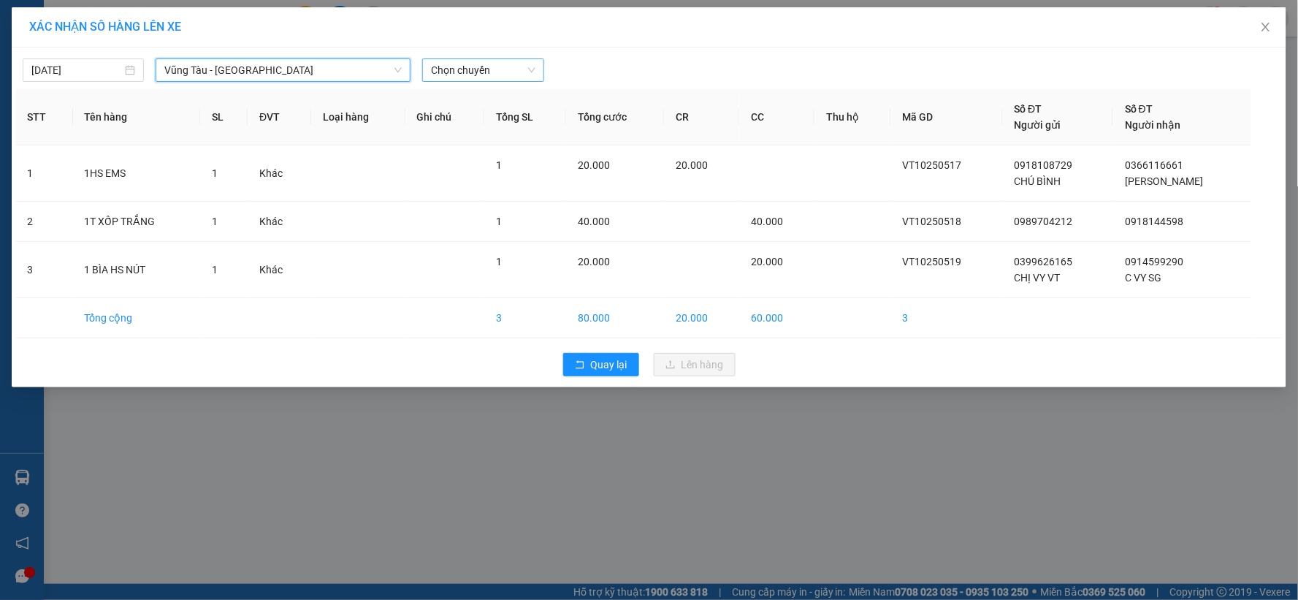
click at [506, 75] on span "Chọn chuyến" at bounding box center [483, 70] width 104 height 22
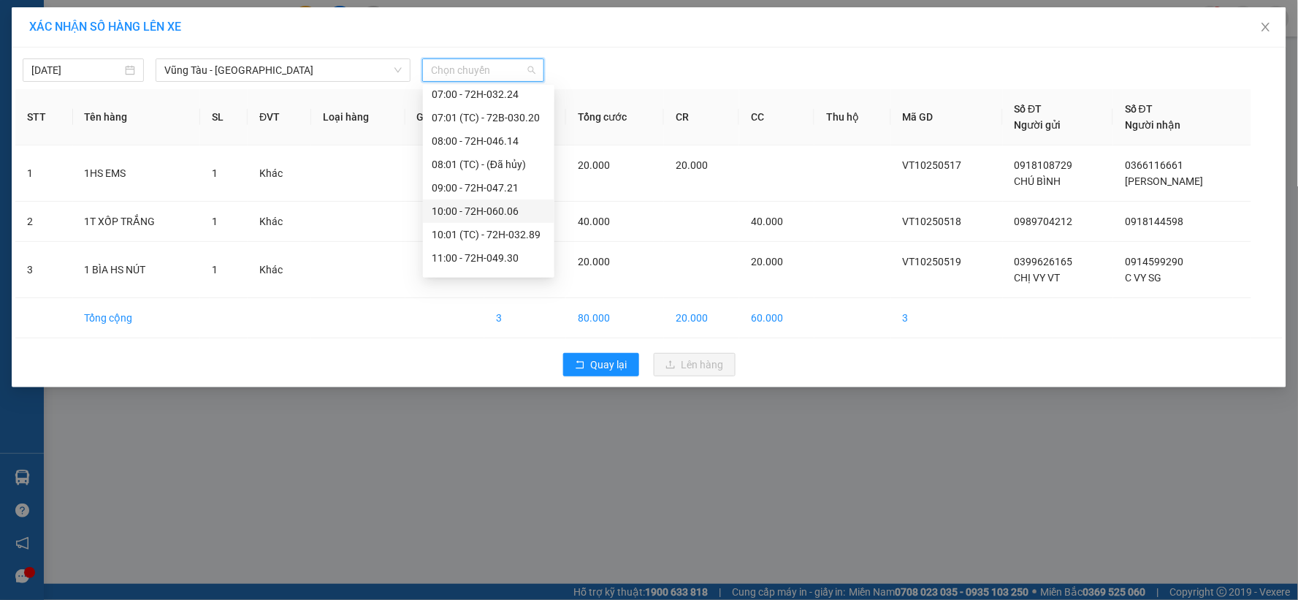
scroll to position [243, 0]
click at [472, 183] on div "10:00 - 72H-060.06" at bounding box center [489, 183] width 114 height 16
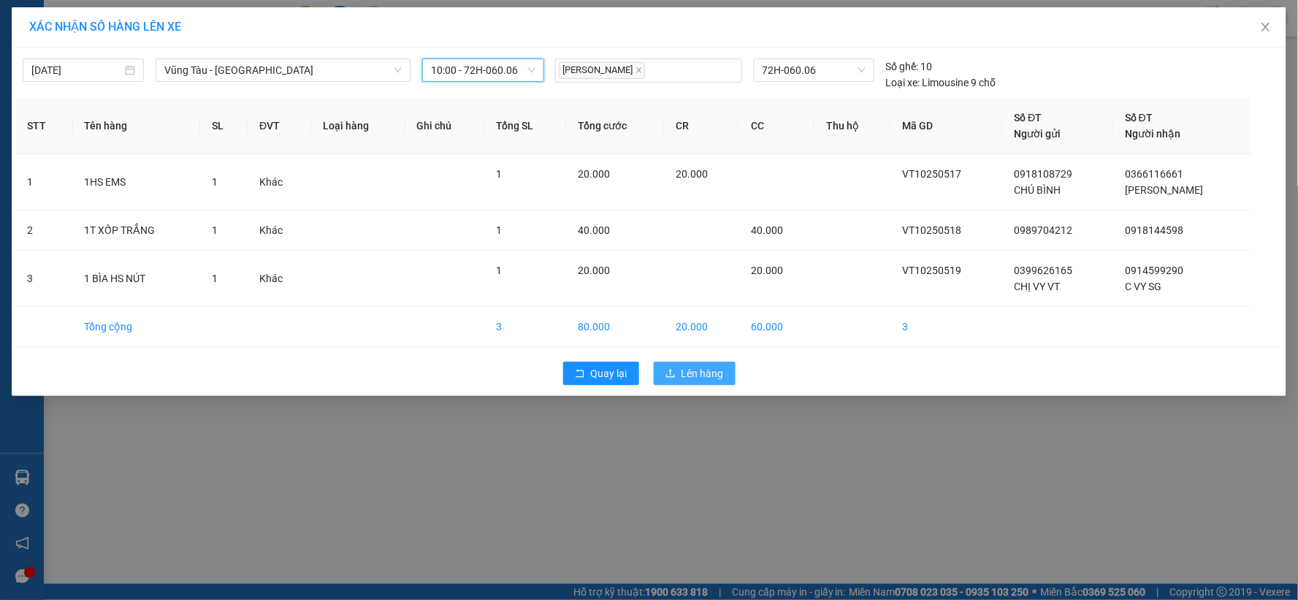
click at [686, 372] on span "Lên hàng" at bounding box center [702, 373] width 42 height 16
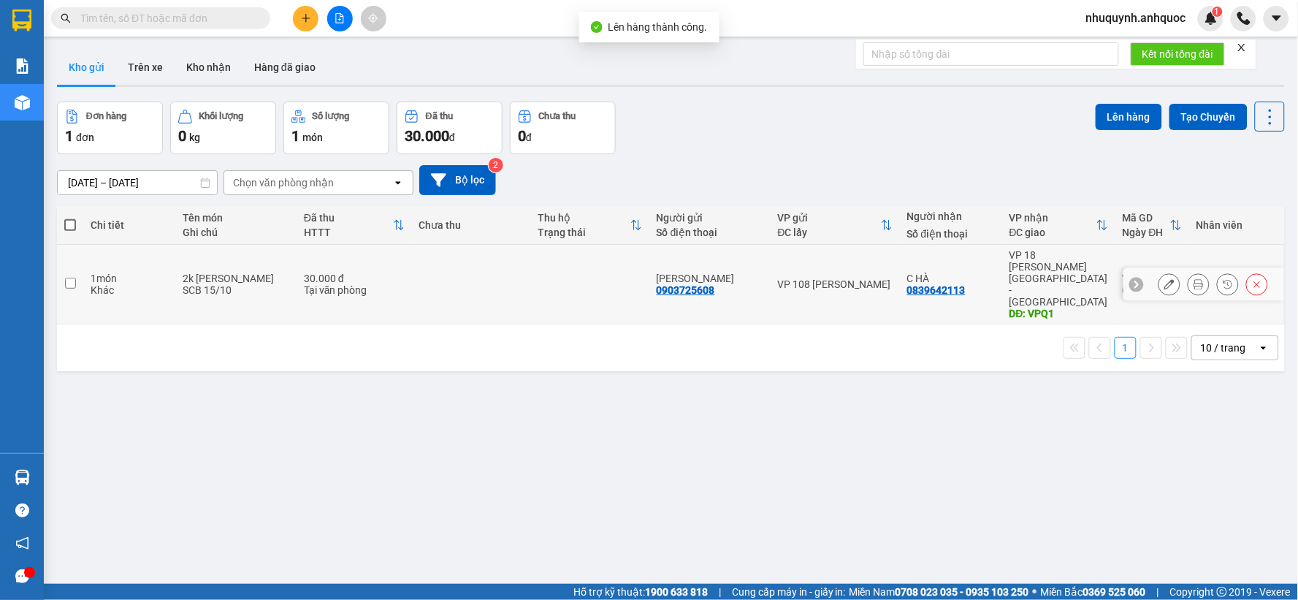
click at [546, 265] on td at bounding box center [589, 285] width 119 height 80
checkbox input "true"
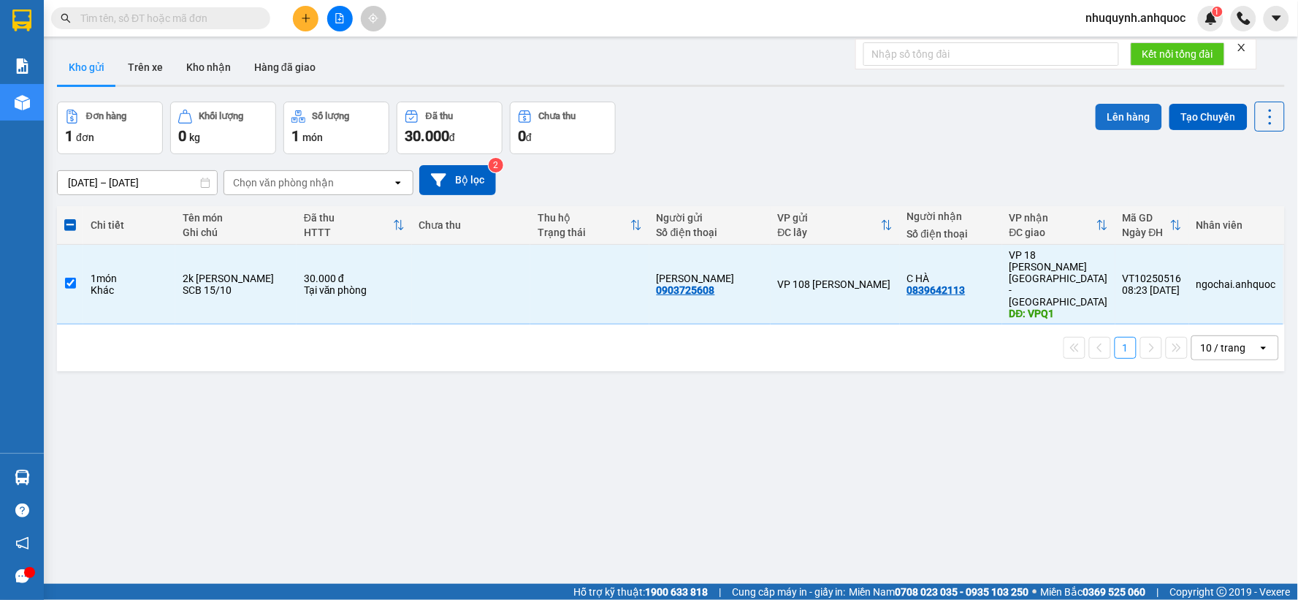
click at [1118, 113] on button "Lên hàng" at bounding box center [1128, 117] width 66 height 26
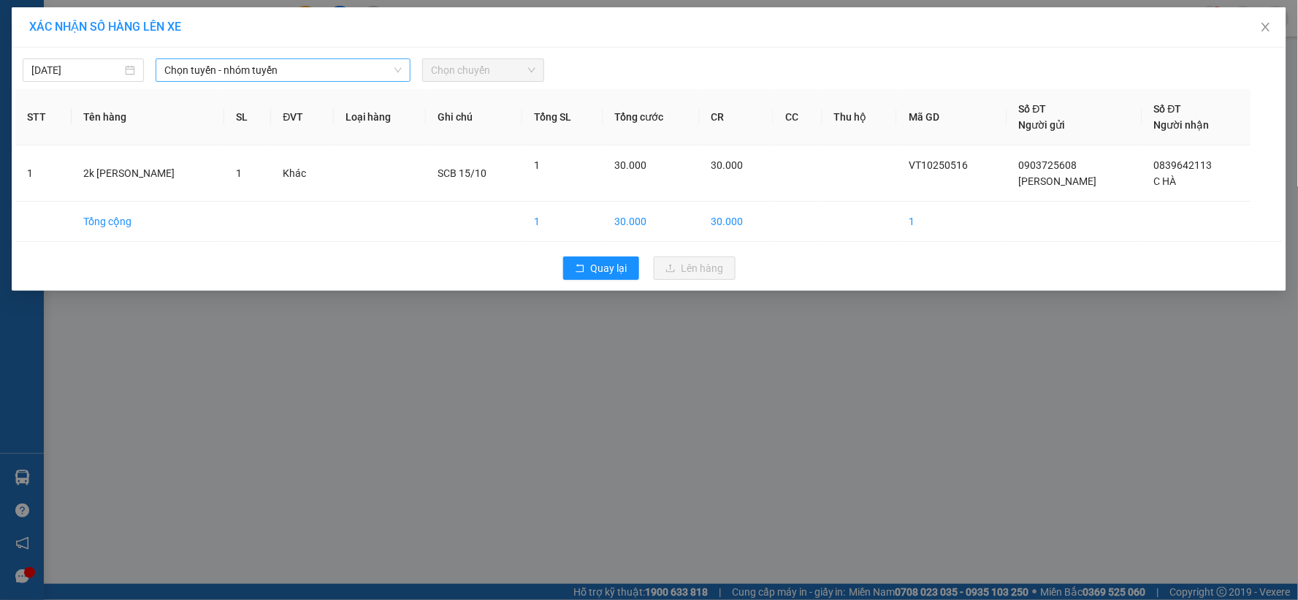
click at [348, 59] on span "Chọn tuyến - nhóm tuyến" at bounding box center [282, 70] width 237 height 22
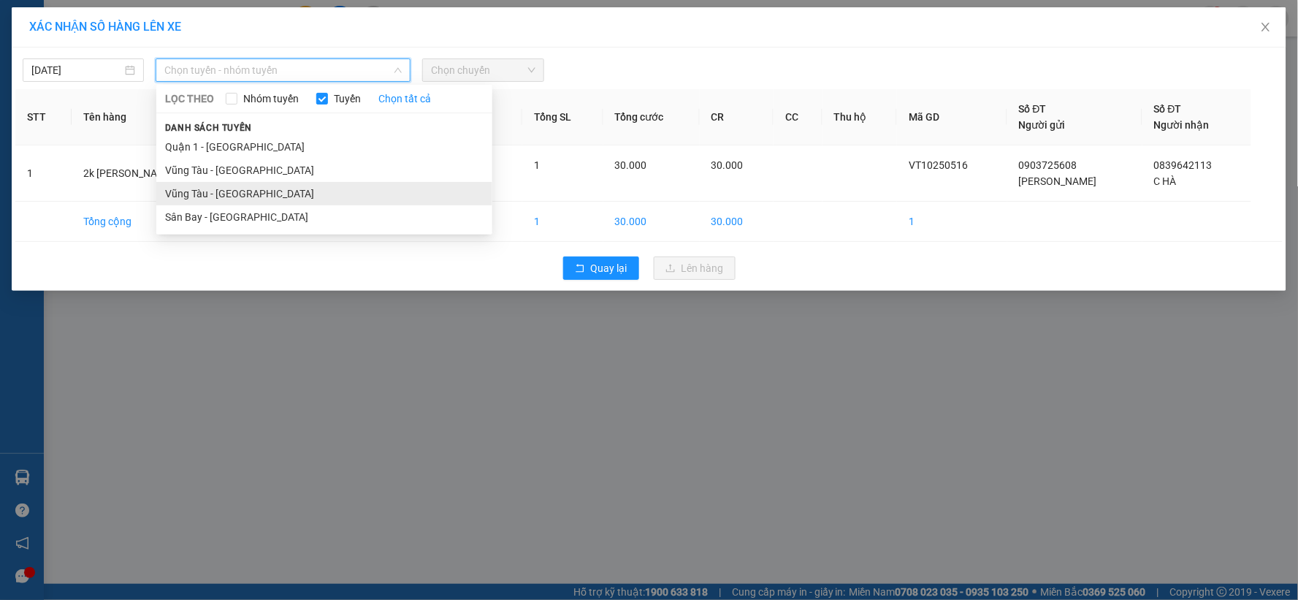
click at [346, 186] on li "Vũng Tàu - [GEOGRAPHIC_DATA]" at bounding box center [324, 193] width 336 height 23
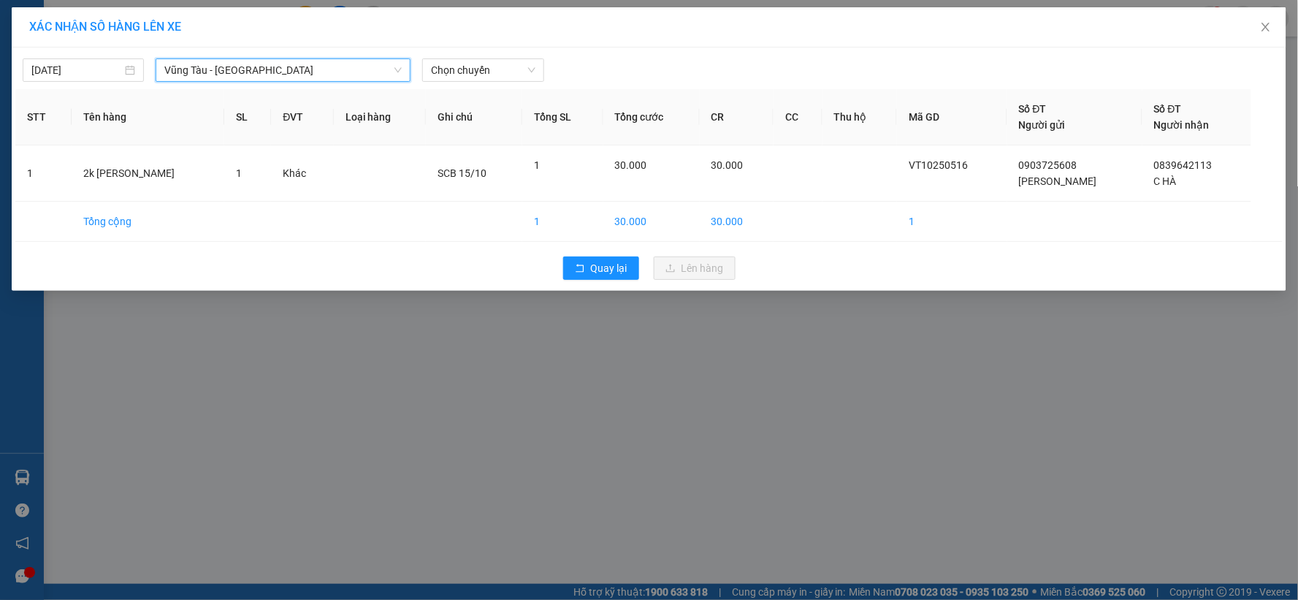
click at [376, 67] on span "Vũng Tàu - [GEOGRAPHIC_DATA]" at bounding box center [282, 70] width 237 height 22
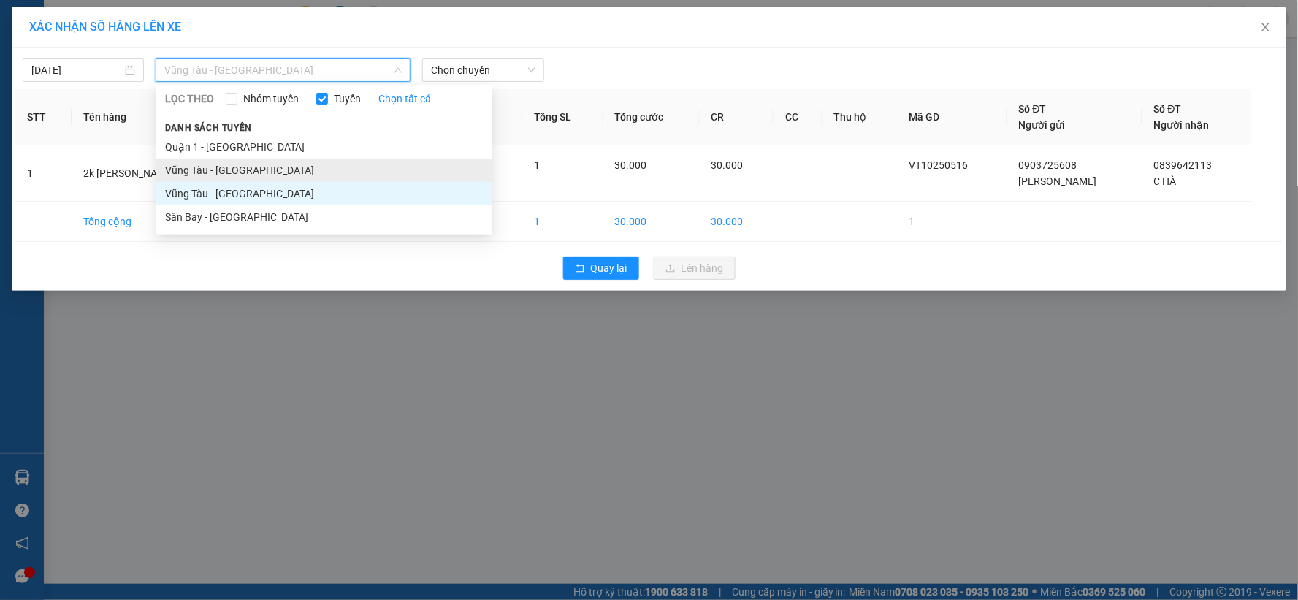
click at [344, 166] on li "Vũng Tàu - [GEOGRAPHIC_DATA]" at bounding box center [324, 169] width 336 height 23
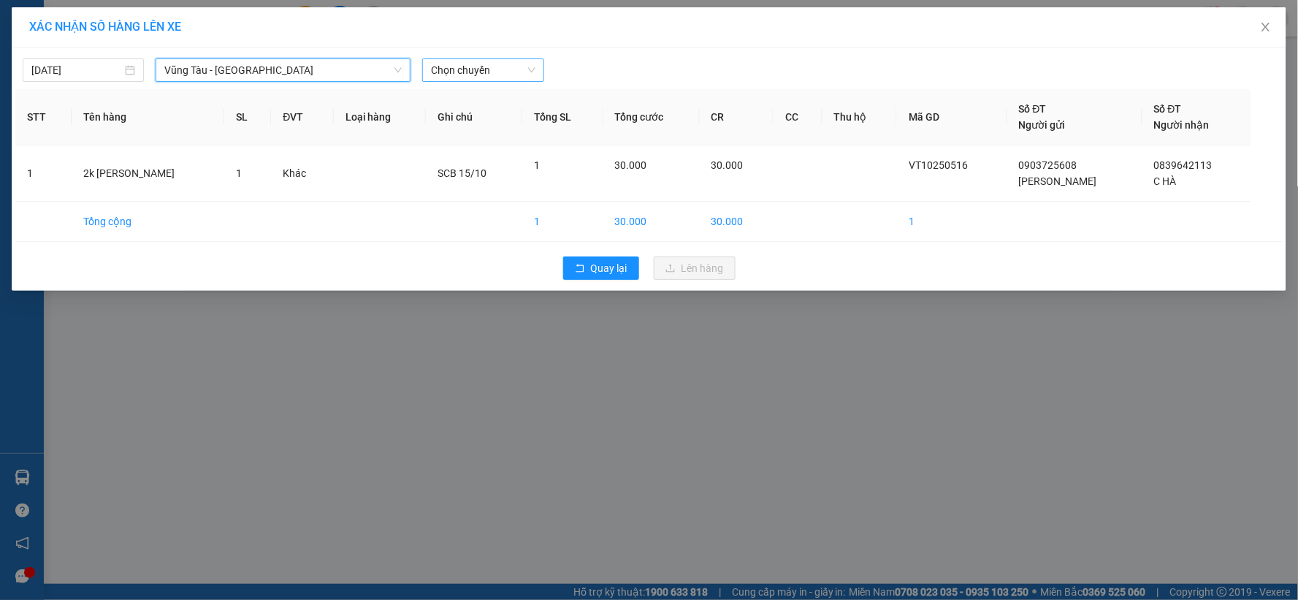
click at [497, 72] on span "Chọn chuyến" at bounding box center [483, 70] width 104 height 22
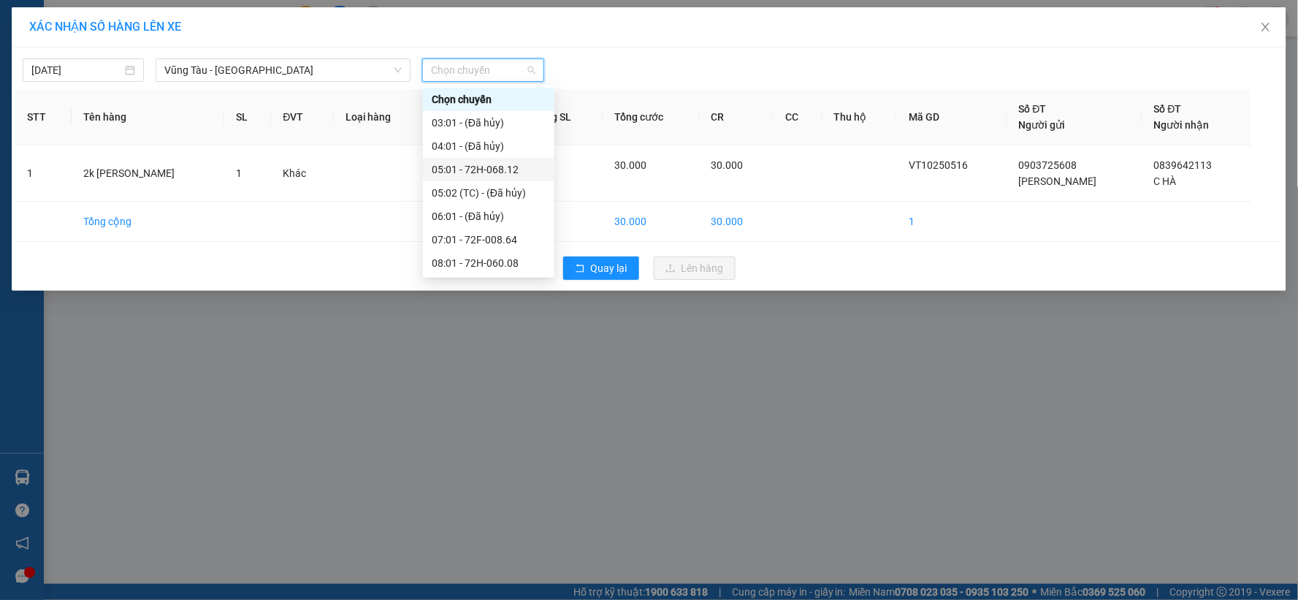
scroll to position [81, 0]
click at [475, 224] on div "10:00 (TC) - 72H-068.06" at bounding box center [489, 229] width 114 height 16
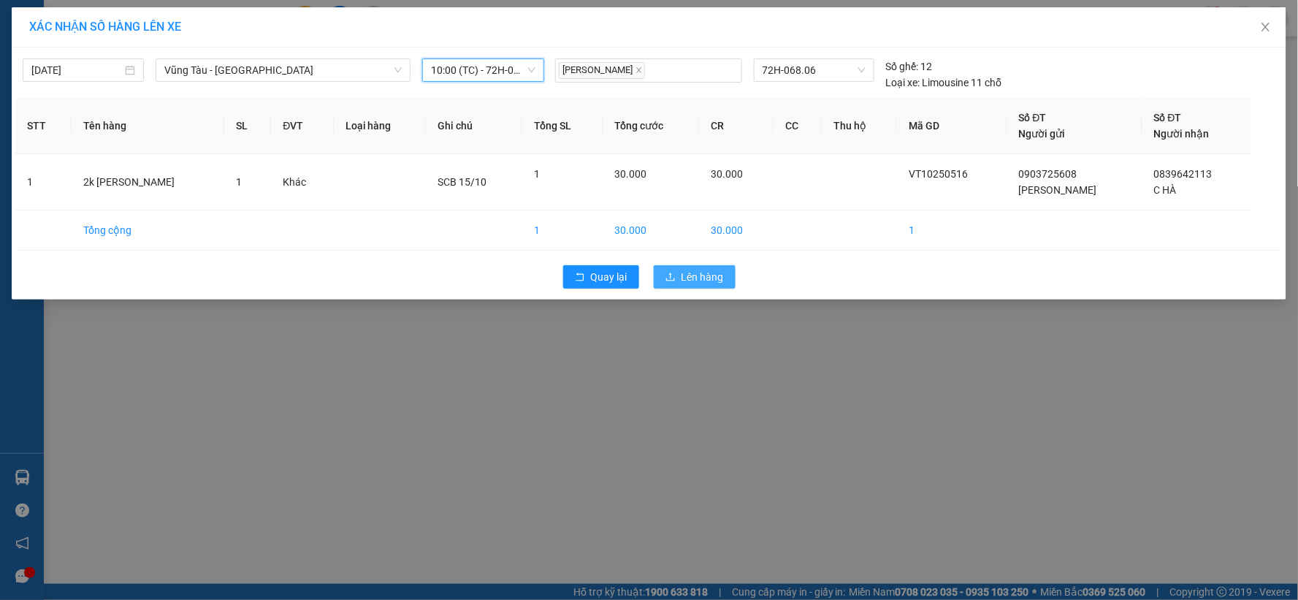
click at [691, 276] on span "Lên hàng" at bounding box center [702, 277] width 42 height 16
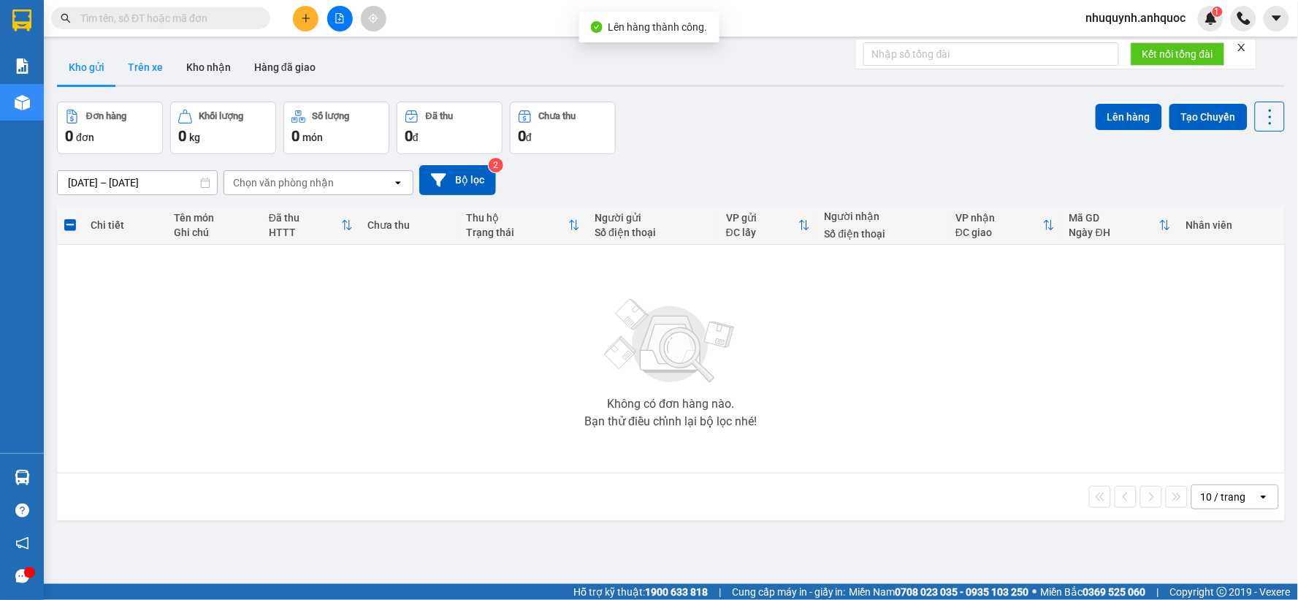
click at [158, 73] on button "Trên xe" at bounding box center [145, 67] width 58 height 35
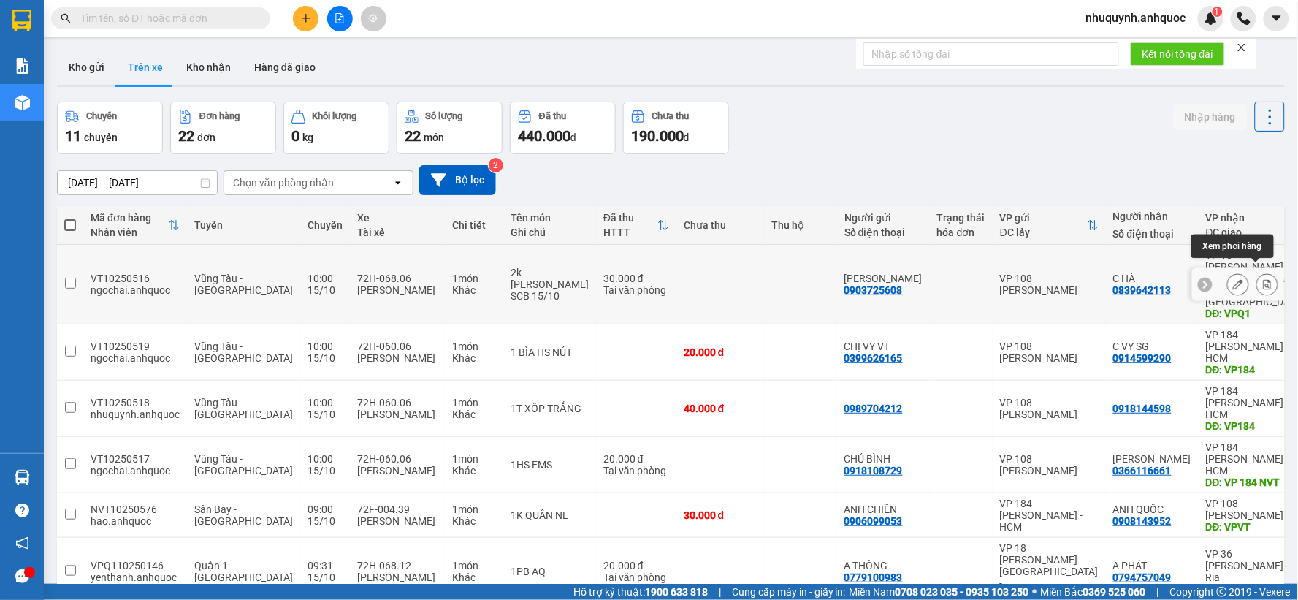
click at [1261, 272] on button at bounding box center [1267, 285] width 20 height 26
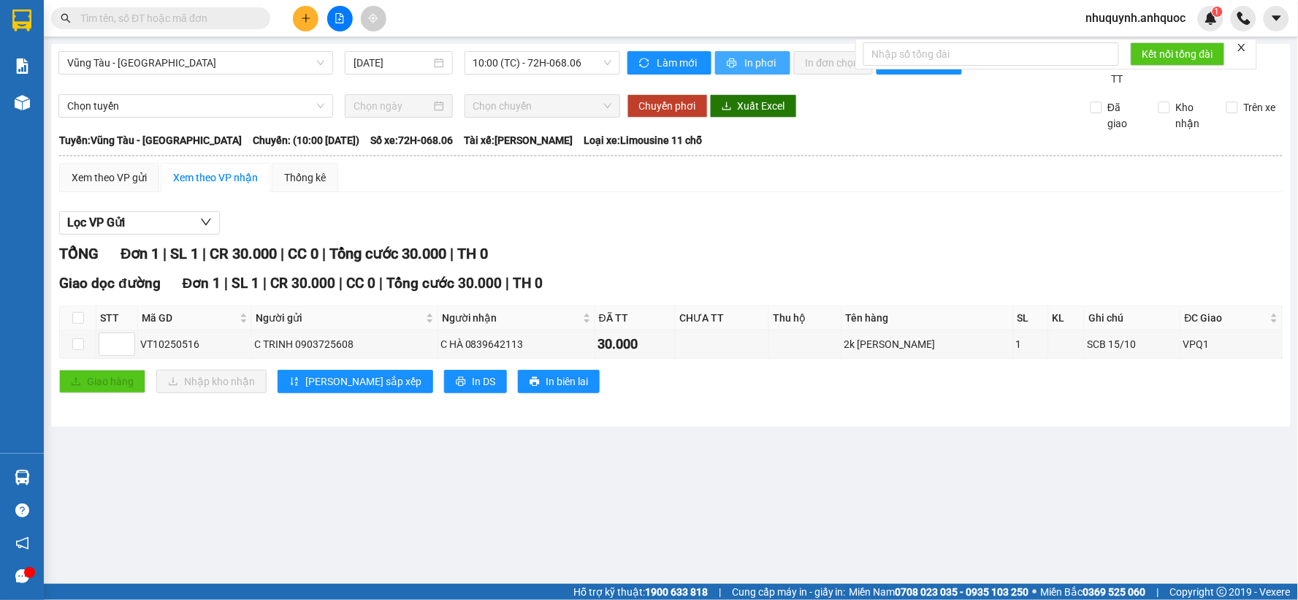
click at [749, 59] on span "In phơi" at bounding box center [762, 63] width 34 height 16
drag, startPoint x: 215, startPoint y: 66, endPoint x: 207, endPoint y: 66, distance: 8.8
click at [214, 66] on span "Vũng Tàu - [GEOGRAPHIC_DATA]" at bounding box center [195, 63] width 257 height 22
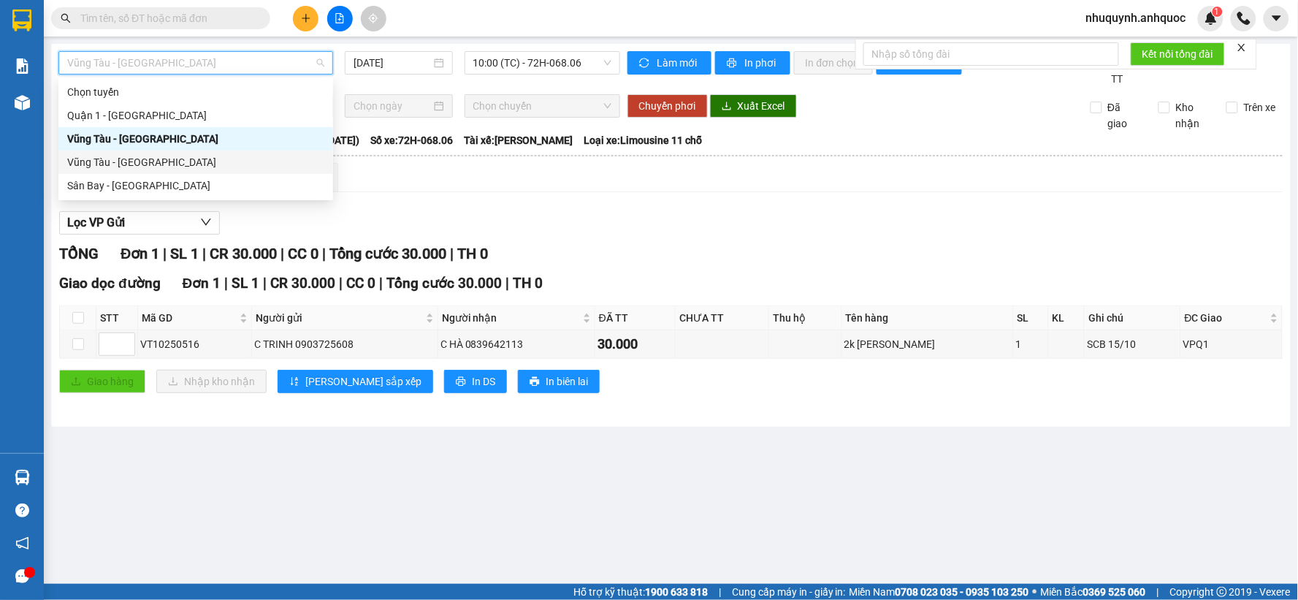
click at [149, 152] on div "Vũng Tàu - [GEOGRAPHIC_DATA]" at bounding box center [195, 161] width 275 height 23
type input "[DATE]"
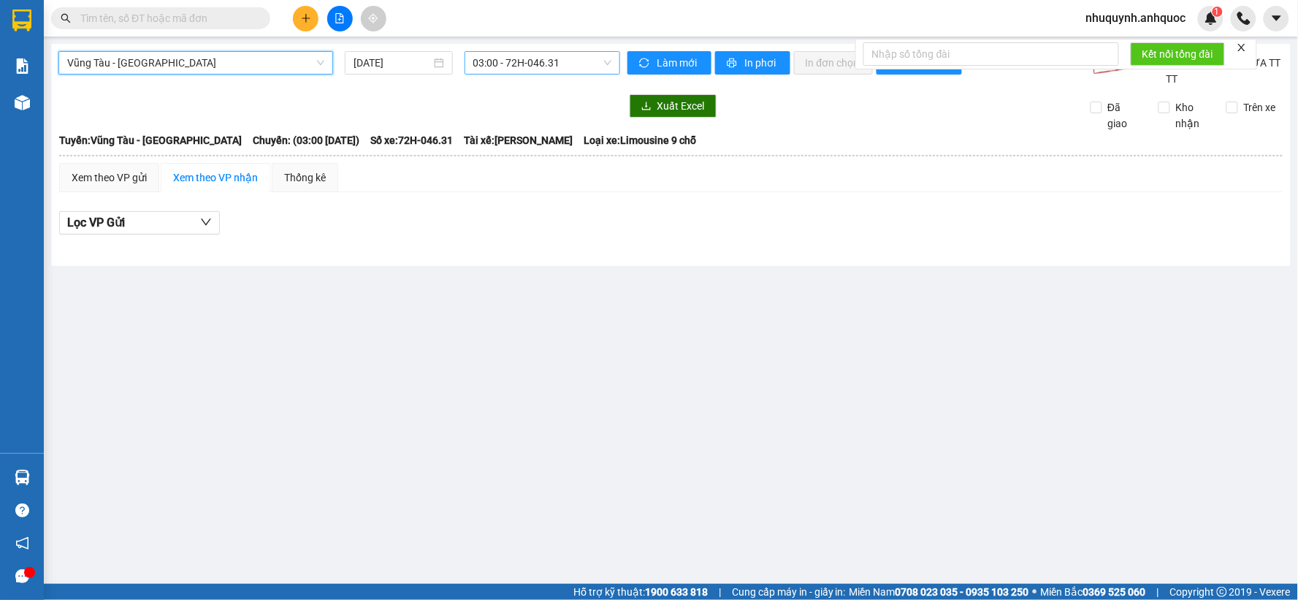
click at [526, 70] on span "03:00 - 72H-046.31" at bounding box center [542, 63] width 138 height 22
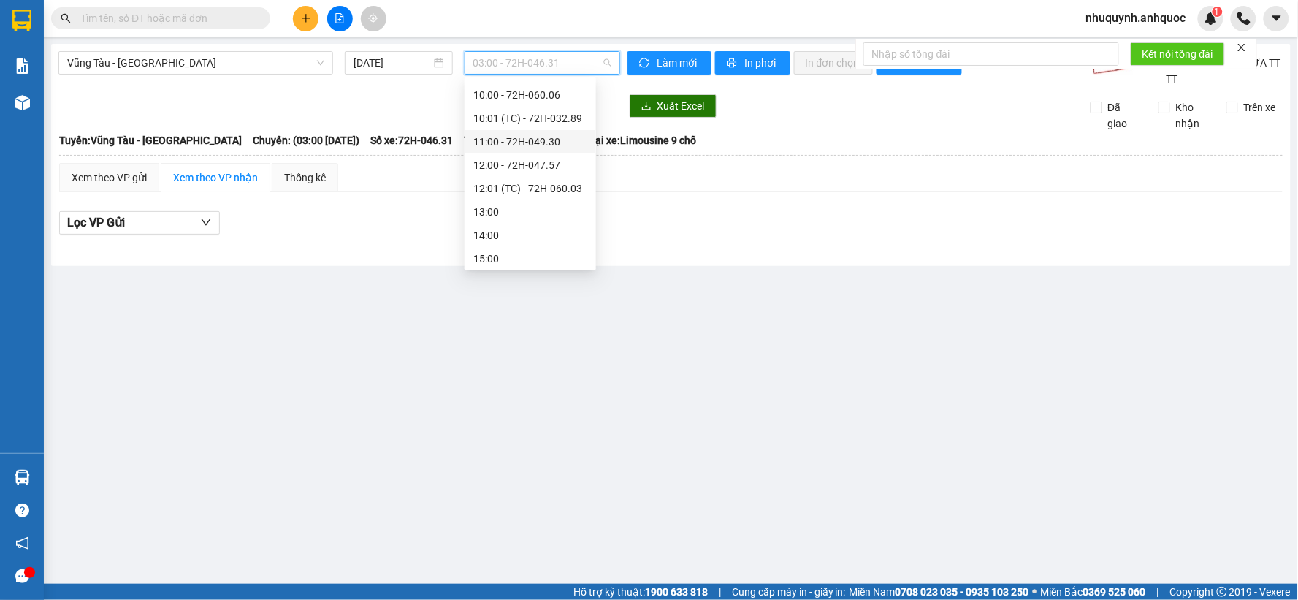
scroll to position [243, 0]
click at [519, 174] on div "10:00 - 72H-060.06" at bounding box center [530, 176] width 114 height 16
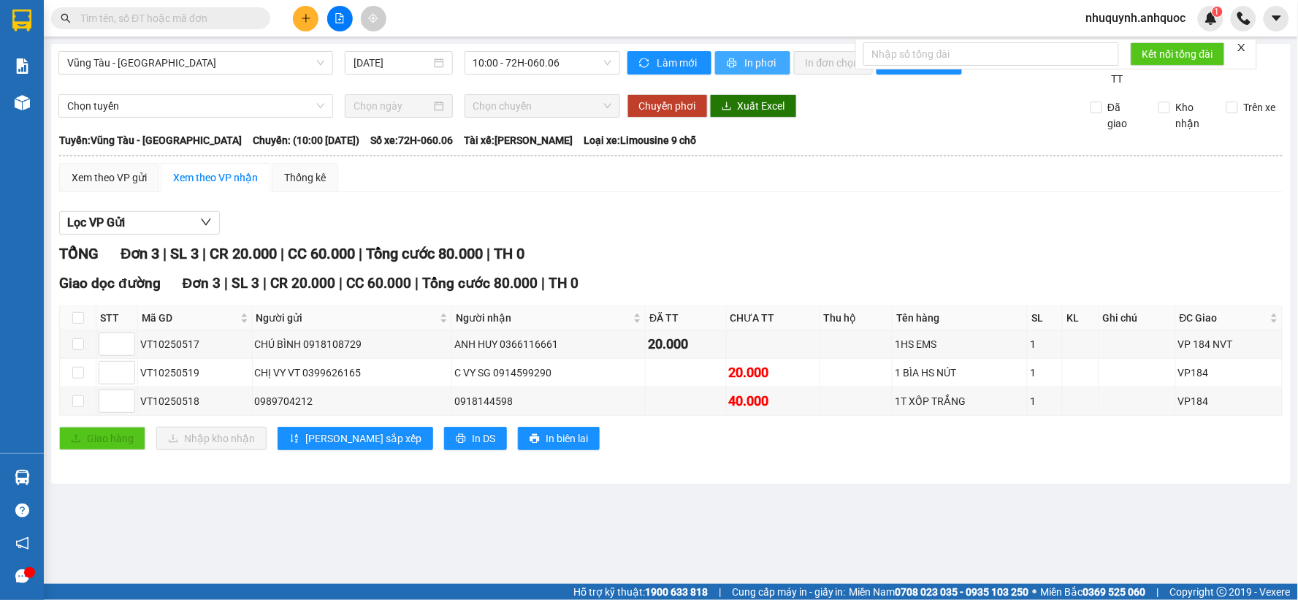
click at [752, 59] on span "In phơi" at bounding box center [762, 63] width 34 height 16
click at [754, 62] on span "In phơi" at bounding box center [762, 63] width 34 height 16
click at [310, 67] on span "Vũng Tàu - [GEOGRAPHIC_DATA]" at bounding box center [195, 63] width 257 height 22
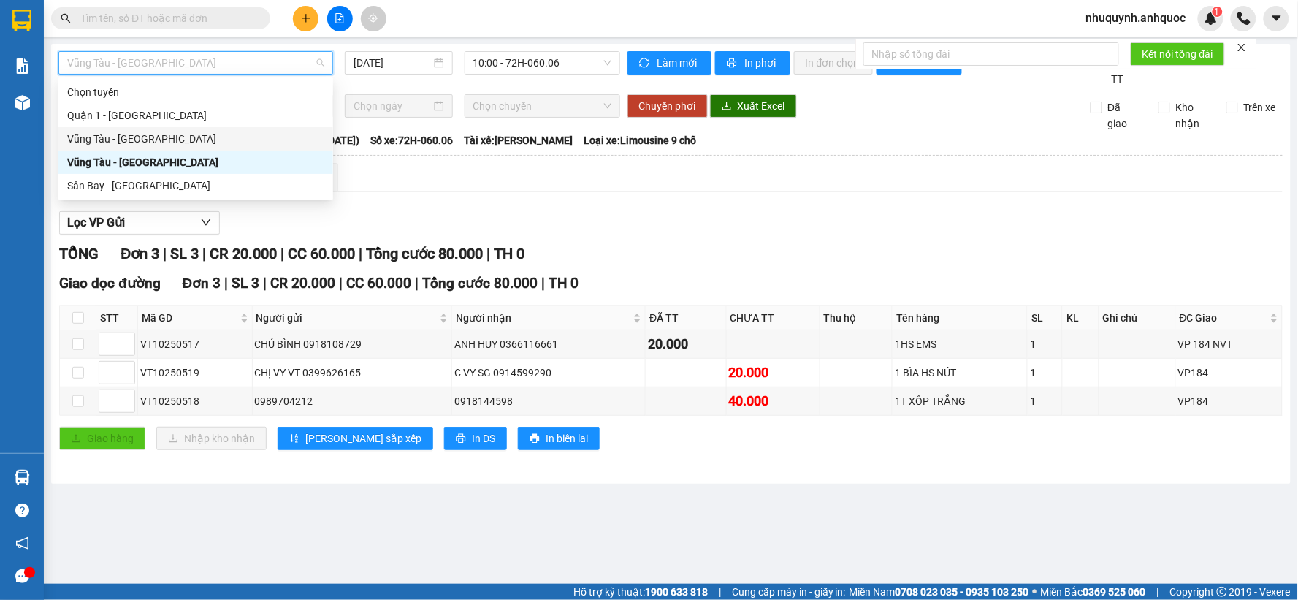
click at [173, 137] on div "Vũng Tàu - [GEOGRAPHIC_DATA]" at bounding box center [195, 139] width 257 height 16
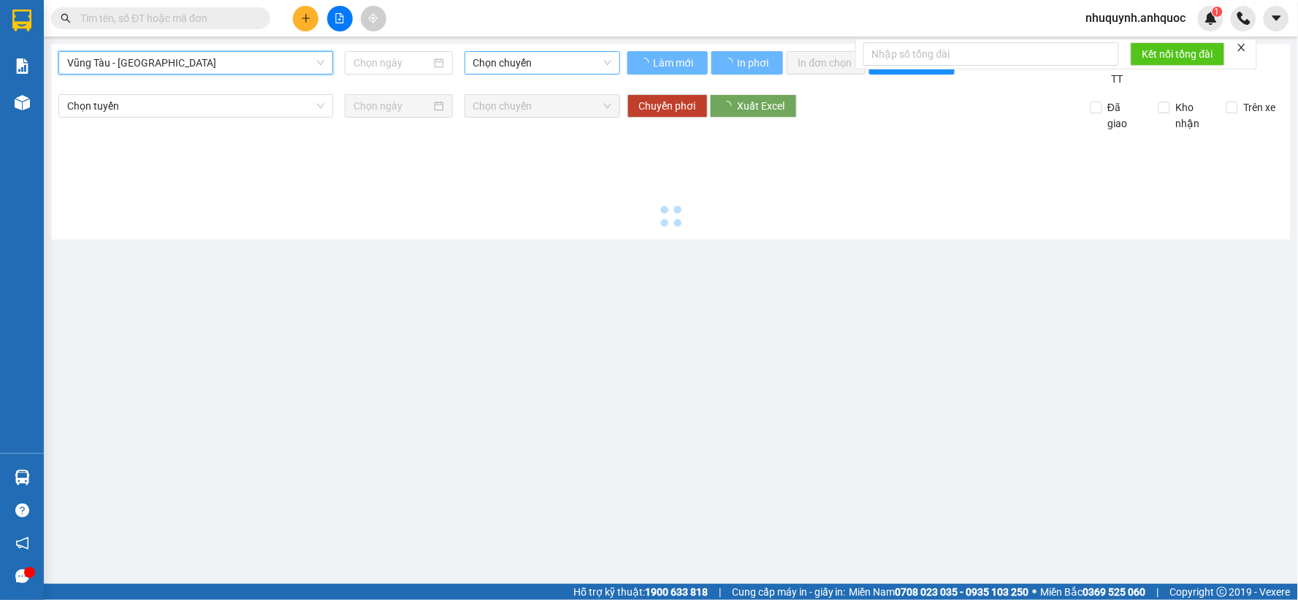
type input "[DATE]"
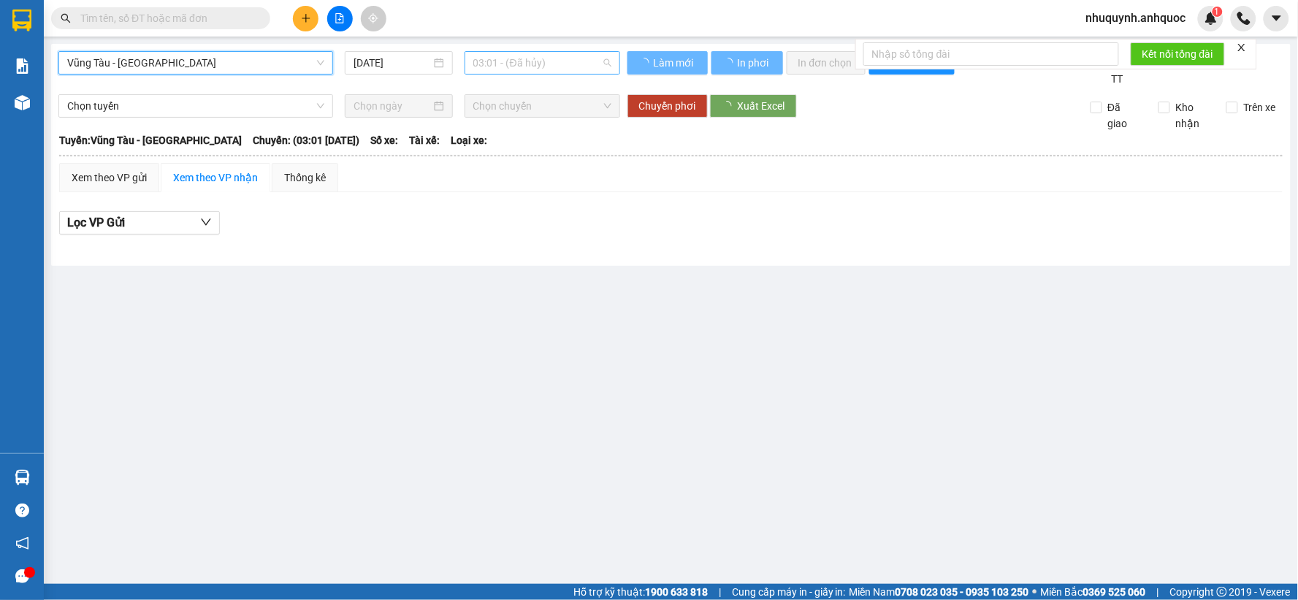
click at [529, 58] on span "03:01 - (Đã hủy)" at bounding box center [542, 63] width 138 height 22
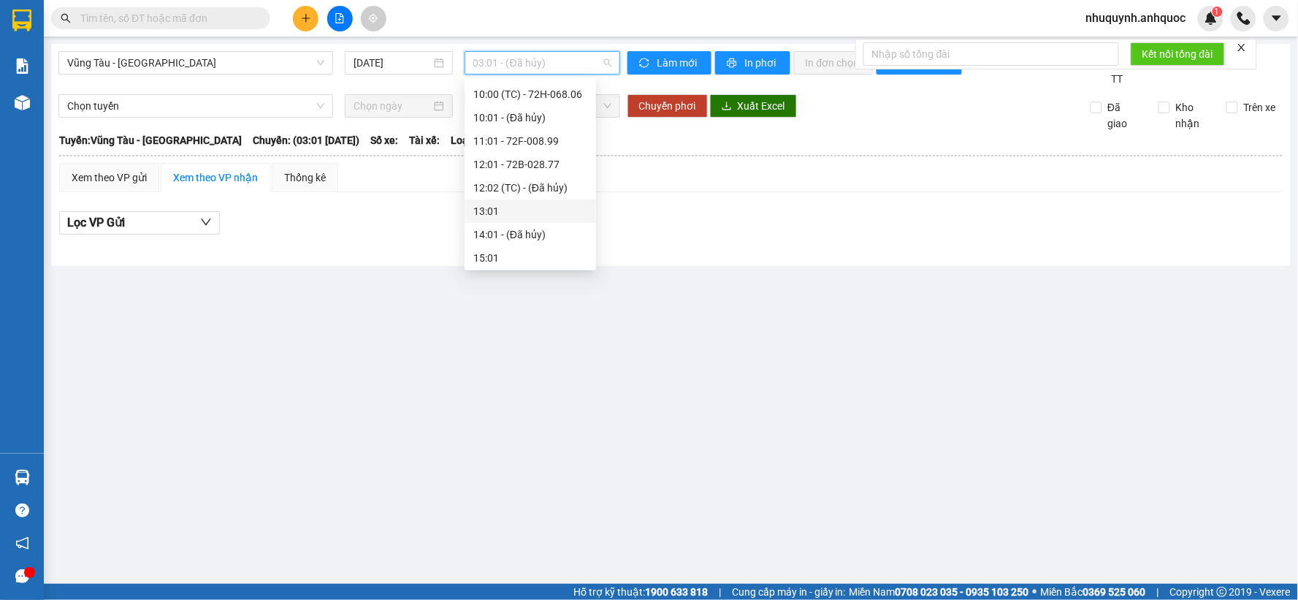
scroll to position [185, 0]
click at [506, 117] on div "10:00 (TC) - 72H-068.06" at bounding box center [530, 117] width 114 height 16
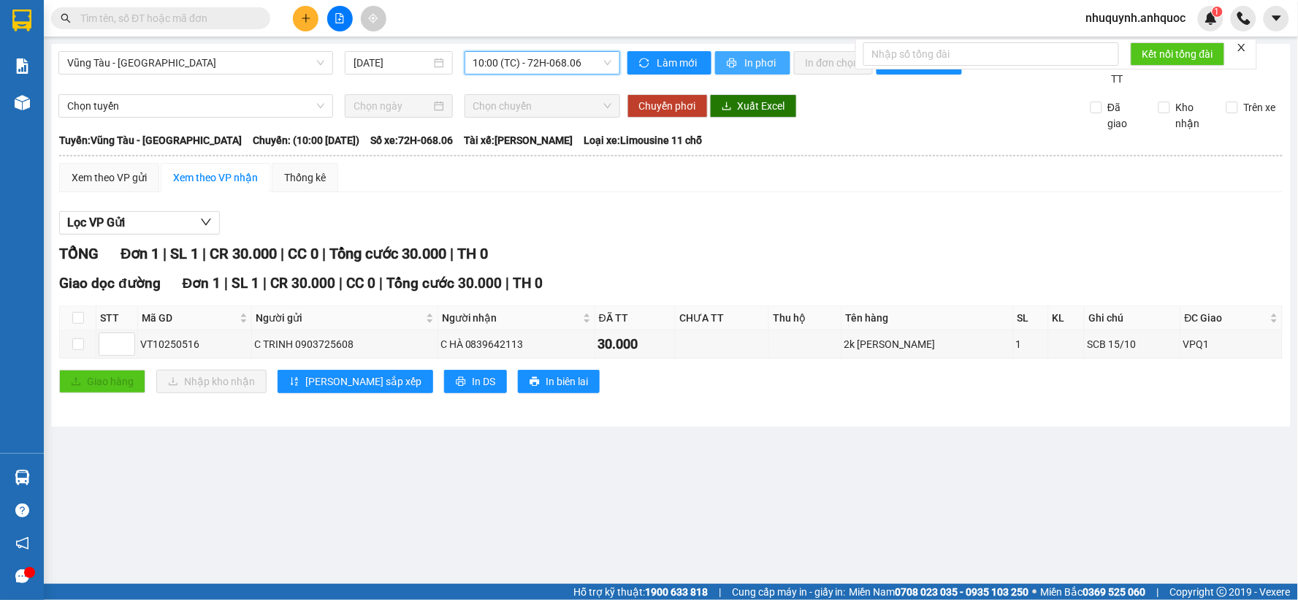
click at [755, 59] on span "In phơi" at bounding box center [762, 63] width 34 height 16
click at [168, 22] on input "text" at bounding box center [166, 18] width 172 height 16
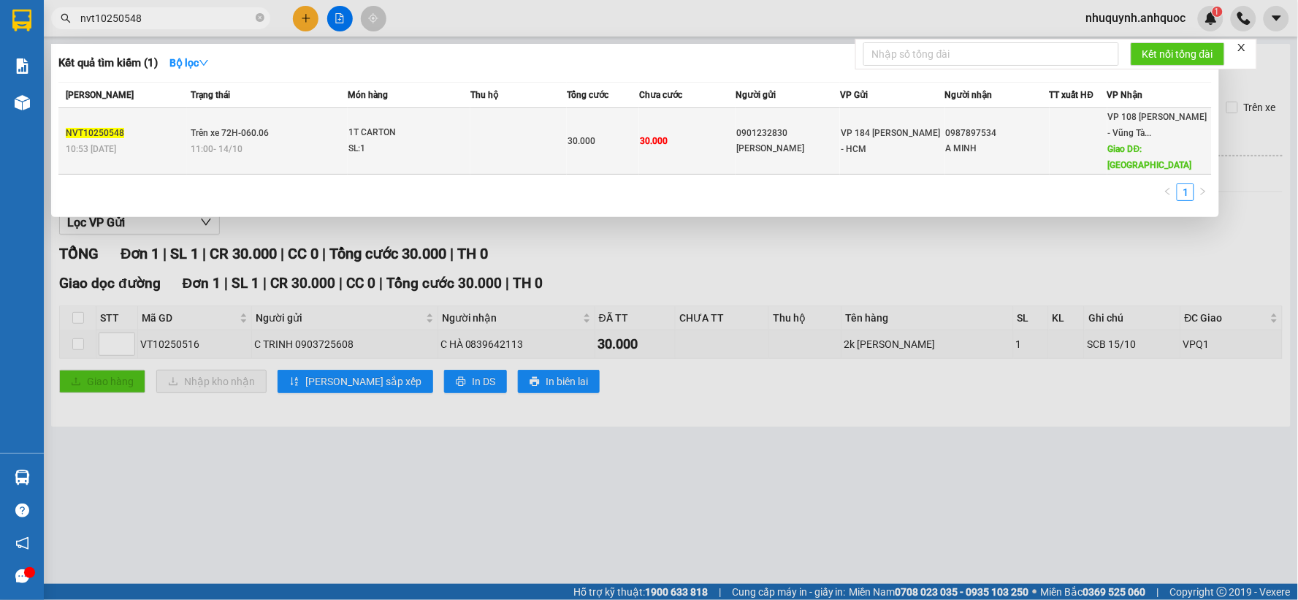
type input "nvt10250548"
click at [502, 139] on td at bounding box center [518, 141] width 96 height 66
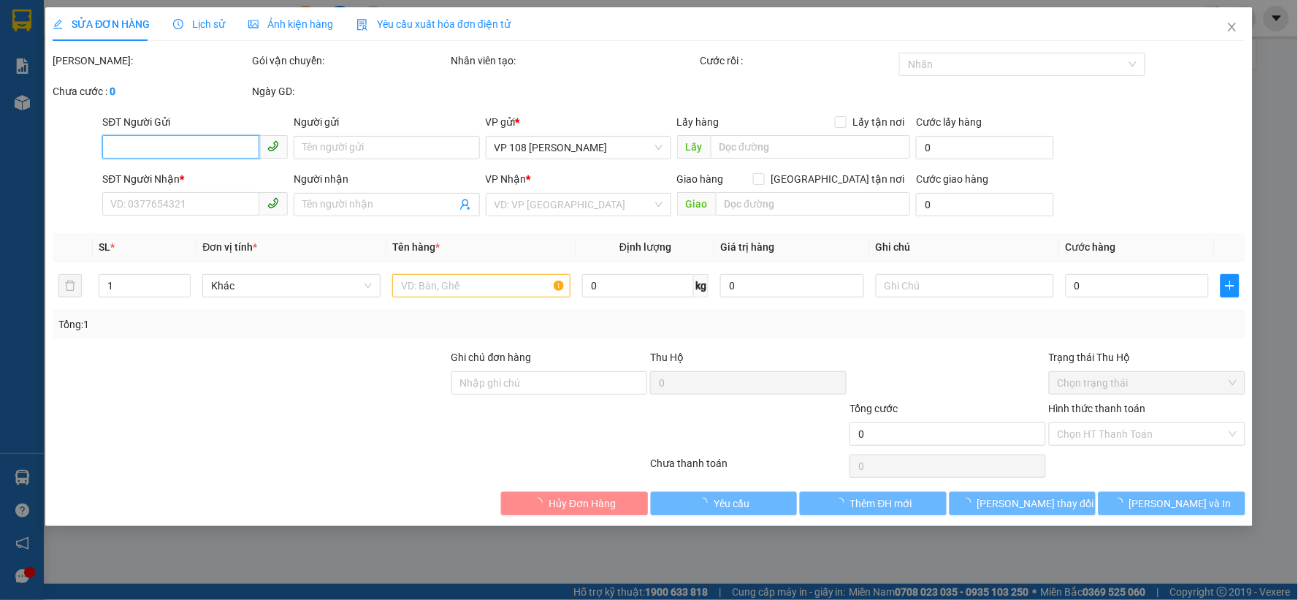
type input "0901232830"
type input "[PERSON_NAME]"
type input "0987897534"
type input "A MINH"
type input "[DEMOGRAPHIC_DATA][GEOGRAPHIC_DATA]"
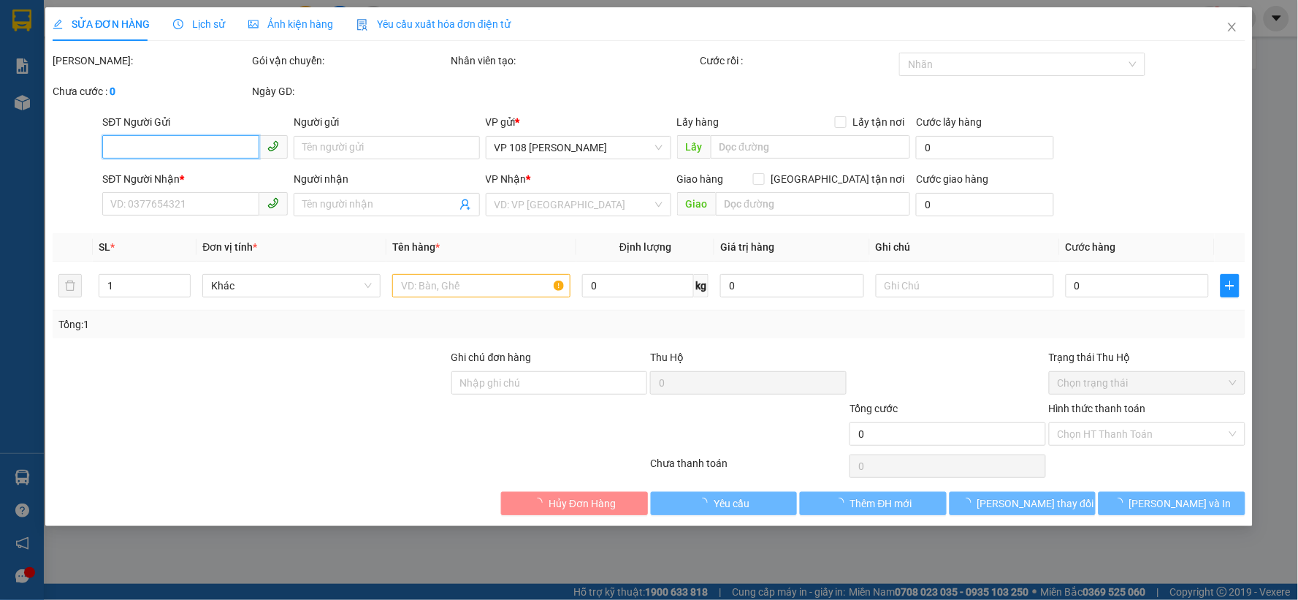
type input "30.000"
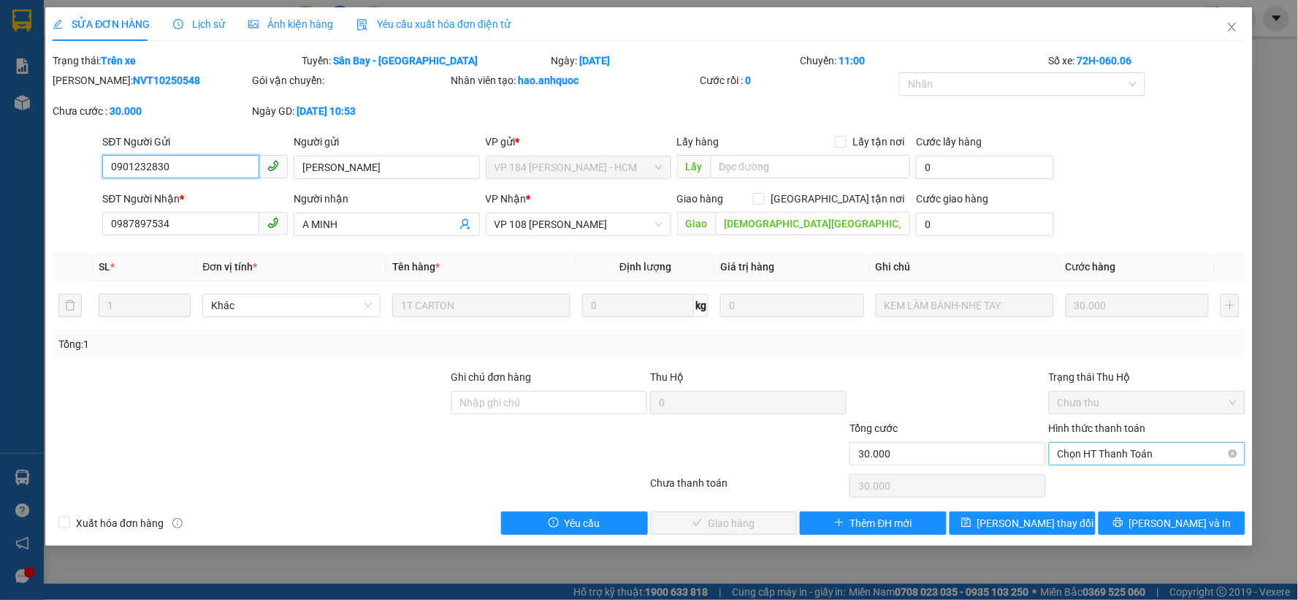
click at [1176, 450] on span "Chọn HT Thanh Toán" at bounding box center [1146, 454] width 179 height 22
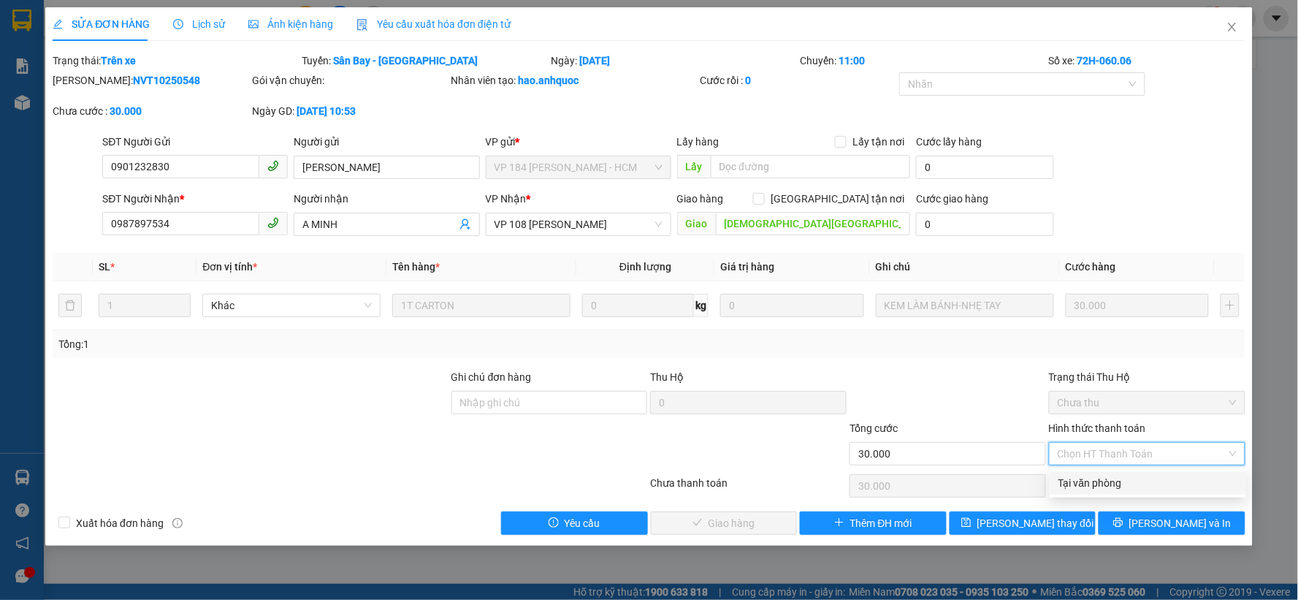
click at [1098, 483] on div "Tại văn phòng" at bounding box center [1147, 483] width 179 height 16
type input "0"
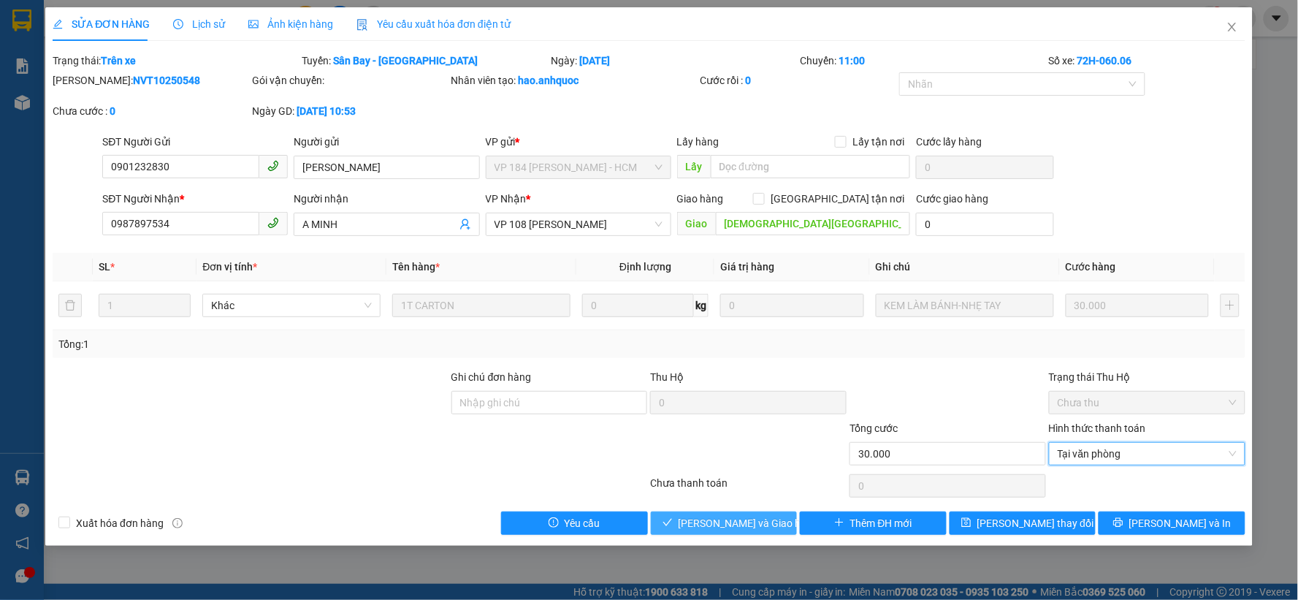
click at [723, 523] on span "[PERSON_NAME] và Giao hàng" at bounding box center [748, 523] width 140 height 16
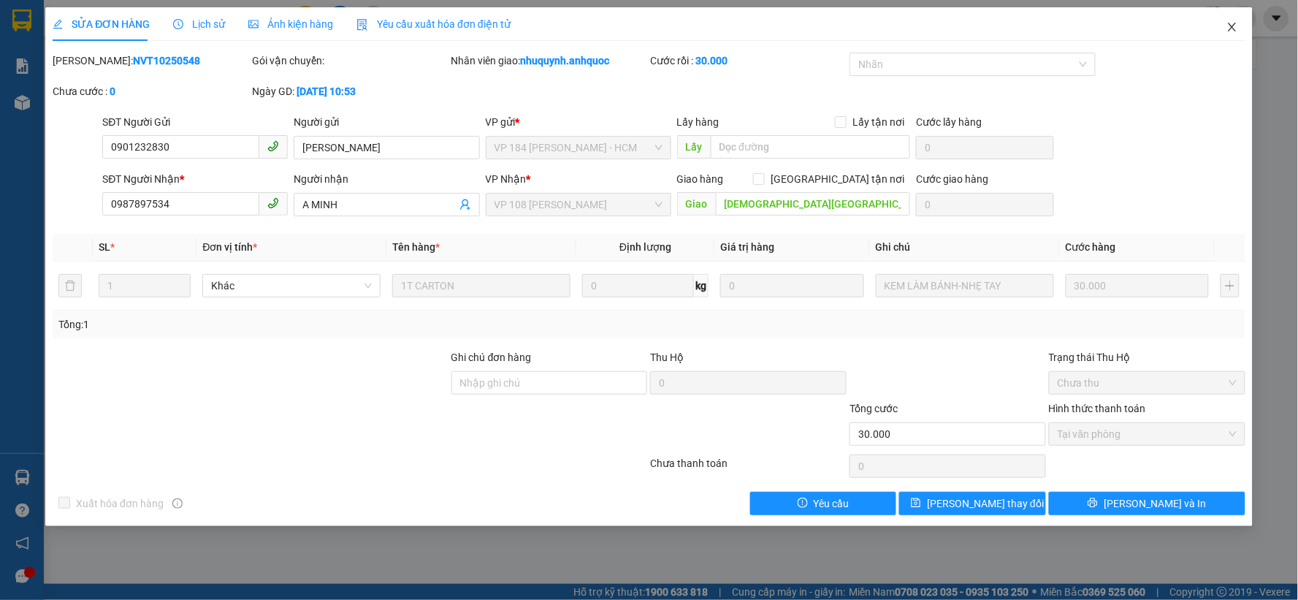
click at [1230, 29] on icon "close" at bounding box center [1232, 27] width 12 height 12
